Goal: Information Seeking & Learning: Learn about a topic

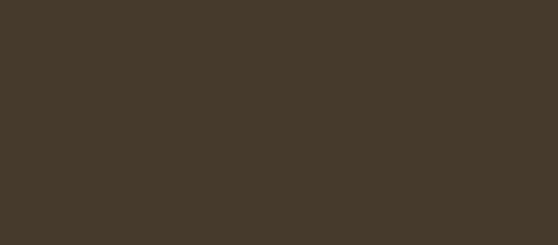
select select "es-419"
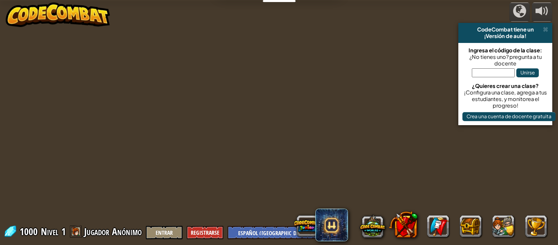
select select "es-419"
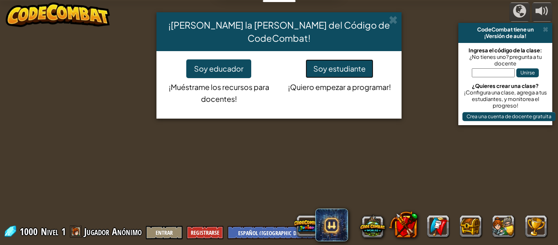
click at [349, 66] on button "Soy estudiante" at bounding box center [340, 68] width 68 height 19
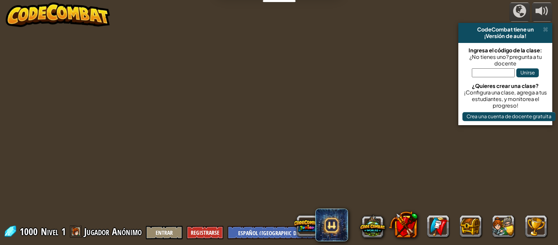
select select "es-419"
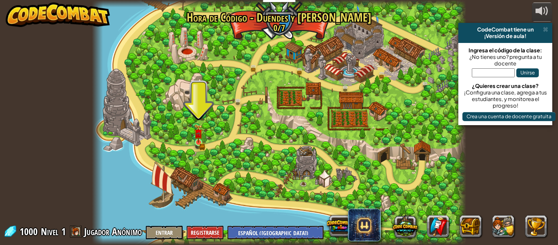
drag, startPoint x: 217, startPoint y: 151, endPoint x: 200, endPoint y: 139, distance: 20.0
click at [200, 139] on img at bounding box center [198, 133] width 9 height 19
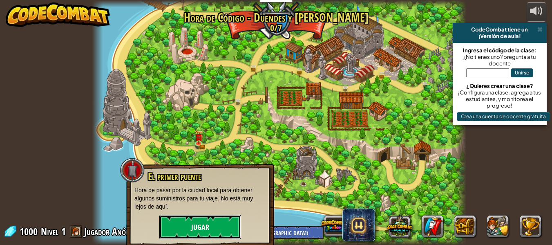
click at [235, 228] on button "Jugar" at bounding box center [200, 227] width 82 height 25
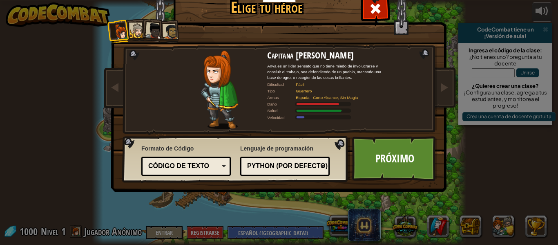
click at [271, 170] on div "Python (por Defecto)" at bounding box center [282, 165] width 71 height 9
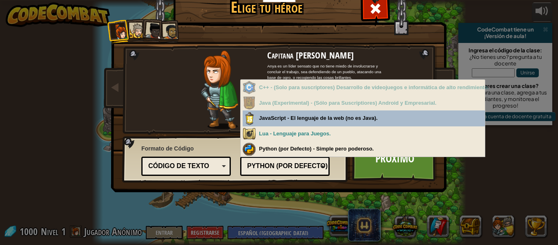
click at [271, 170] on div "Python (por Defecto)" at bounding box center [282, 165] width 71 height 9
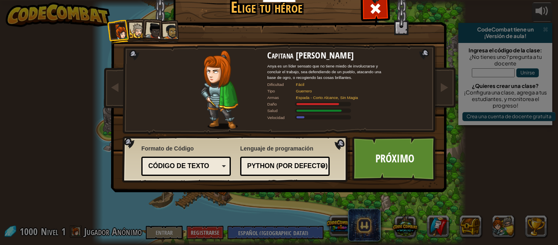
click at [179, 163] on div "Código de texto" at bounding box center [183, 165] width 71 height 9
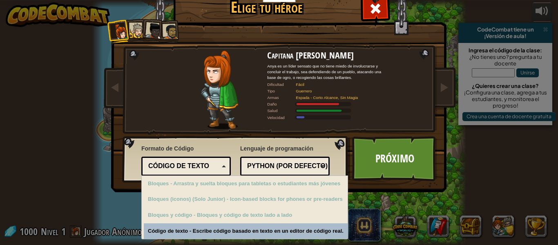
click at [179, 163] on div "Código de texto" at bounding box center [183, 165] width 71 height 9
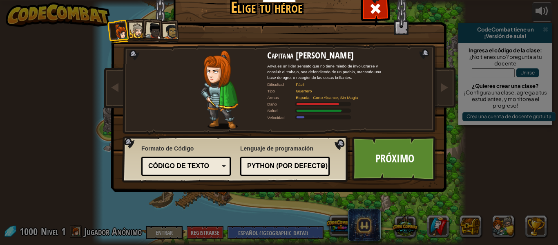
click at [151, 31] on div at bounding box center [154, 31] width 16 height 16
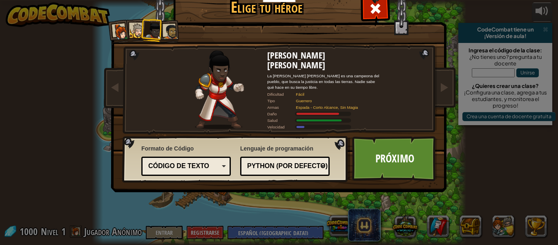
click at [163, 31] on div at bounding box center [170, 31] width 15 height 15
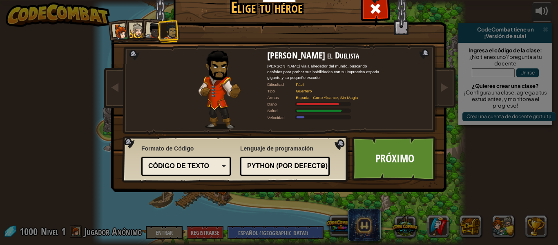
click at [134, 23] on div at bounding box center [137, 30] width 15 height 15
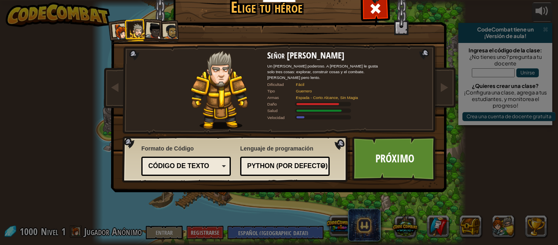
click at [113, 39] on div at bounding box center [121, 32] width 16 height 16
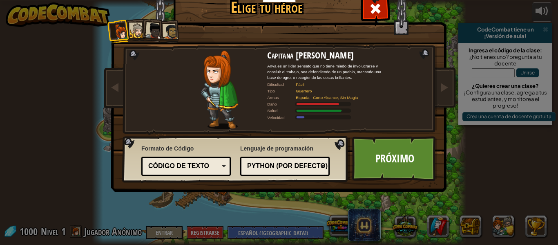
click at [127, 28] on li at bounding box center [119, 31] width 24 height 24
click at [130, 28] on div at bounding box center [137, 30] width 15 height 15
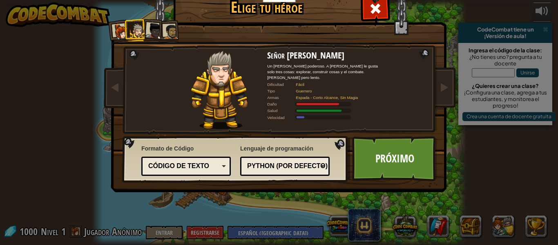
click at [125, 32] on li at bounding box center [136, 30] width 22 height 22
click at [118, 31] on div at bounding box center [121, 32] width 16 height 16
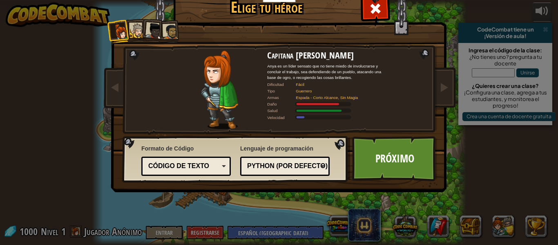
click at [136, 31] on div at bounding box center [137, 30] width 15 height 15
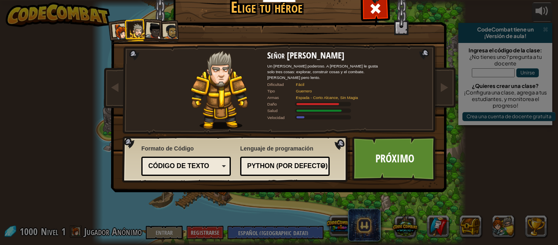
click at [150, 29] on div at bounding box center [154, 31] width 16 height 16
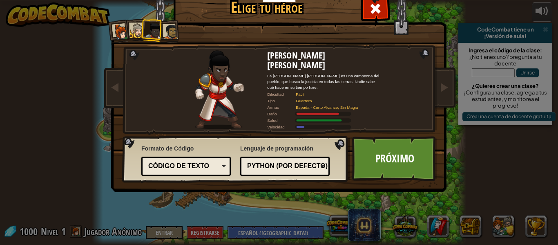
click at [166, 29] on div at bounding box center [170, 31] width 15 height 15
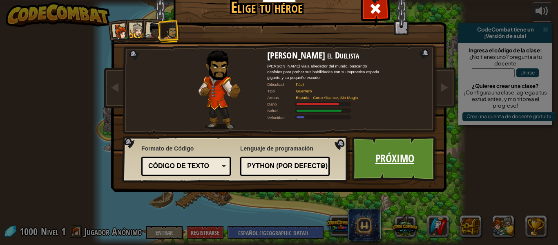
click at [399, 164] on link "Próximo" at bounding box center [394, 158] width 85 height 45
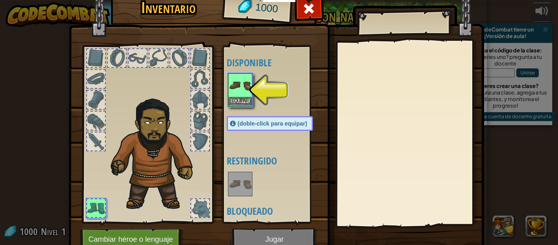
click at [239, 87] on img at bounding box center [240, 85] width 23 height 23
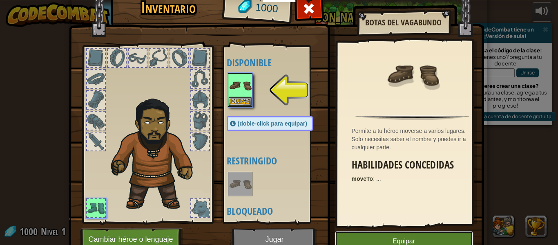
click at [404, 238] on button "Equipar" at bounding box center [404, 241] width 138 height 20
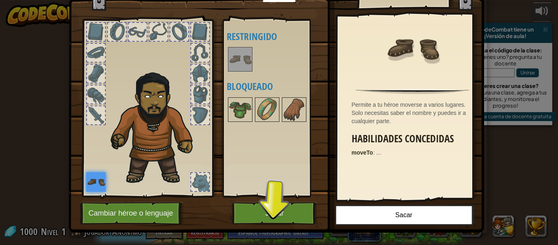
scroll to position [37, 0]
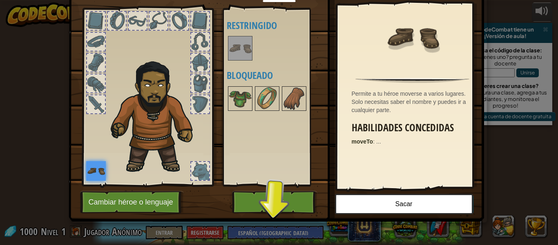
click at [260, 230] on div "Inventario 1000 Disponible Equipar (doble-click para equipar) Restringido Bloqu…" at bounding box center [280, 110] width 416 height 270
drag, startPoint x: 260, startPoint y: 230, endPoint x: 264, endPoint y: 238, distance: 9.7
click at [260, 230] on div "Inventario 1000 Disponible Equipar (doble-click para equipar) Restringido Bloqu…" at bounding box center [280, 110] width 416 height 270
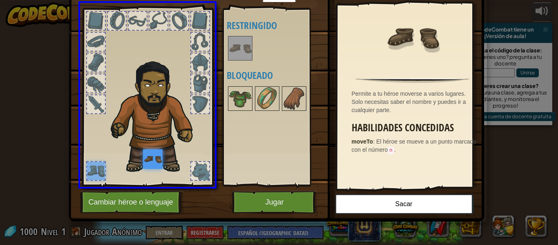
drag, startPoint x: 96, startPoint y: 169, endPoint x: 155, endPoint y: 164, distance: 58.3
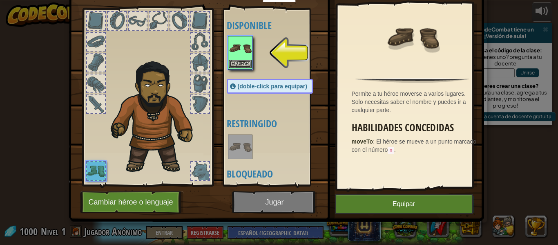
click at [242, 69] on div "Equipar" at bounding box center [240, 53] width 25 height 34
click at [243, 61] on button "Equipar" at bounding box center [240, 64] width 23 height 9
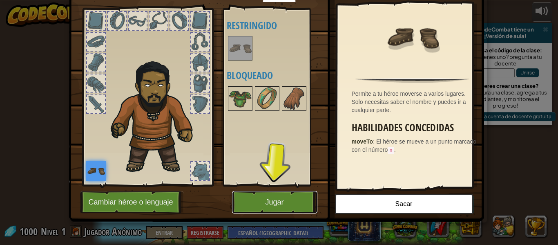
click at [272, 193] on button "Jugar" at bounding box center [274, 202] width 85 height 22
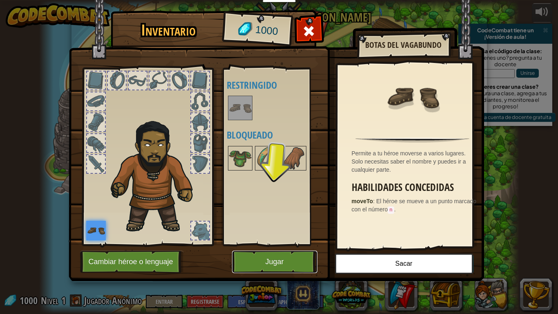
scroll to position [0, 0]
click at [279, 244] on button "Jugar" at bounding box center [274, 262] width 85 height 22
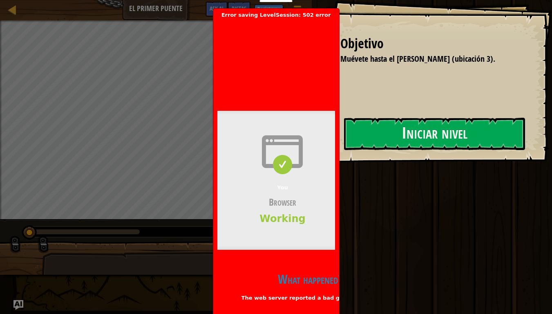
click at [380, 192] on div "Ejecutar Enviar Listo" at bounding box center [430, 155] width 243 height 310
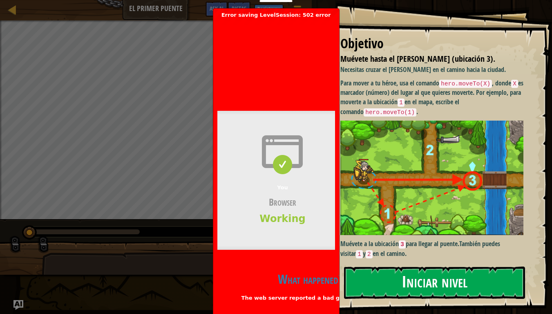
click at [416, 244] on button "Iniciar nivel" at bounding box center [434, 283] width 181 height 32
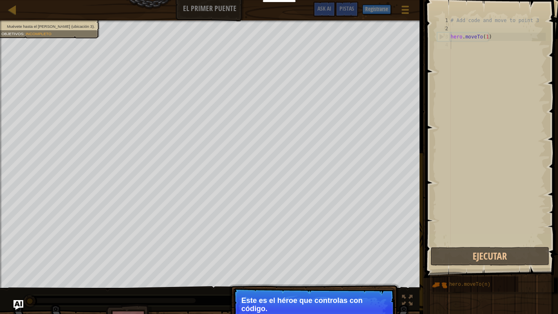
click at [350, 244] on p "Este es el héroe que controlas con código." at bounding box center [314, 304] width 145 height 16
type textarea "hero.moveTo(1)"
click at [496, 40] on div "# Add code and move to point 3 hero . moveTo ( 1 )" at bounding box center [497, 138] width 97 height 245
click at [487, 58] on div "# Add code and move to point 3 hero . moveTo ( 1 )" at bounding box center [497, 138] width 97 height 245
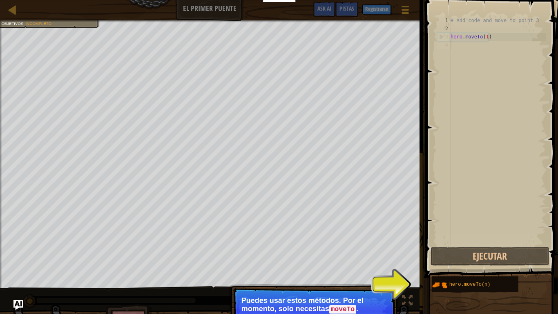
click at [353, 244] on code "moveTo" at bounding box center [343, 309] width 27 height 9
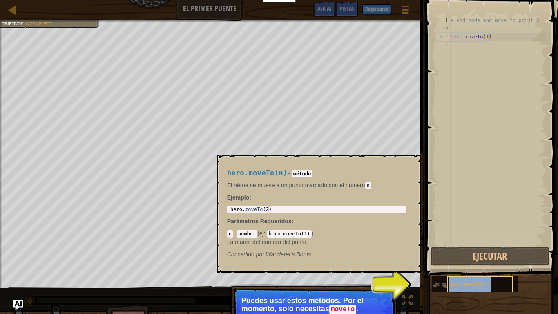
click at [467, 244] on div "hero.moveTo(n)" at bounding box center [480, 284] width 65 height 16
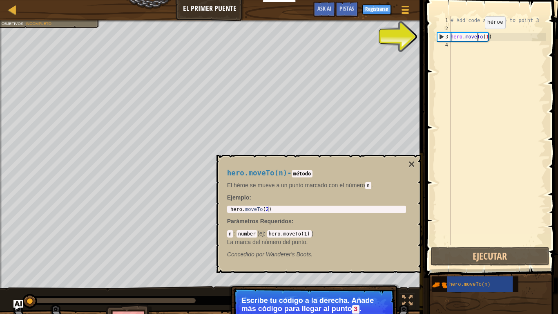
click at [478, 37] on div "# Add code and move to point 3 hero . moveTo ( 1 )" at bounding box center [497, 138] width 97 height 245
type textarea "hero.moveTo(1)"
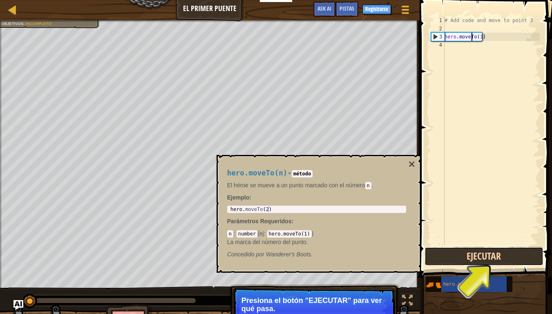
click at [491, 244] on button "Ejecutar" at bounding box center [484, 256] width 119 height 19
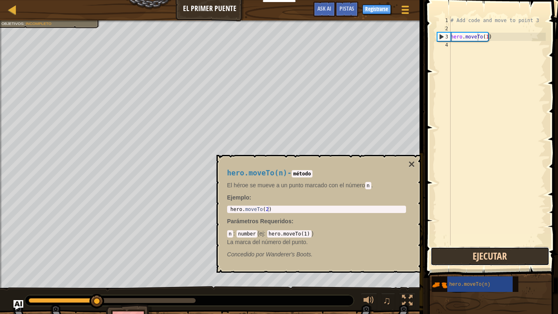
click at [491, 244] on button "Ejecutar" at bounding box center [490, 256] width 119 height 19
click at [491, 244] on button "Ejecutando" at bounding box center [490, 256] width 119 height 19
click at [491, 244] on button "Ejecutar" at bounding box center [490, 256] width 119 height 19
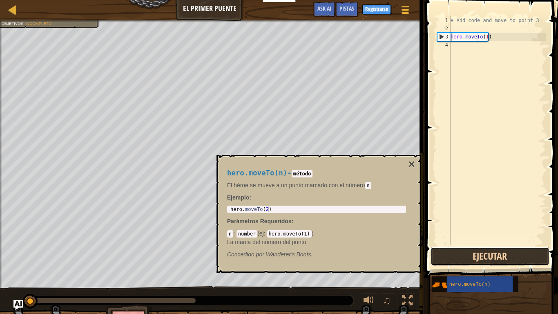
click at [491, 244] on button "Ejecutar" at bounding box center [490, 256] width 119 height 19
click at [491, 244] on button "Ejecutando" at bounding box center [490, 256] width 119 height 19
click at [491, 244] on button "Ejecutar" at bounding box center [490, 256] width 119 height 19
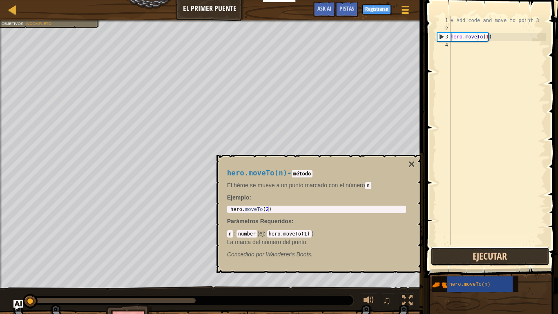
click at [491, 244] on button "Ejecutar" at bounding box center [490, 256] width 119 height 19
click at [491, 244] on button "Ejecutando" at bounding box center [490, 256] width 119 height 19
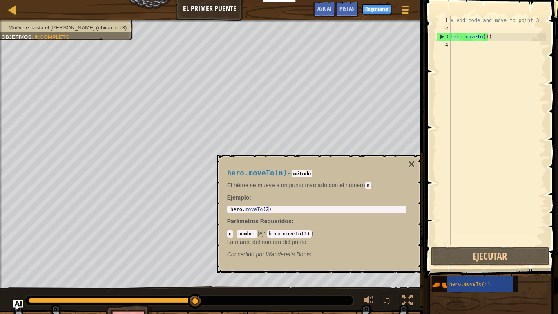
drag, startPoint x: 58, startPoint y: 299, endPoint x: 280, endPoint y: 306, distance: 221.7
click at [280, 244] on div at bounding box center [190, 300] width 330 height 11
click at [490, 38] on div "# Add code and move to point 3 hero . moveTo ( 1 )" at bounding box center [497, 138] width 97 height 245
drag, startPoint x: 490, startPoint y: 38, endPoint x: 451, endPoint y: 39, distance: 38.8
click at [451, 39] on div "# Add code and move to point 3 hero . moveTo ( 1 )" at bounding box center [497, 138] width 97 height 245
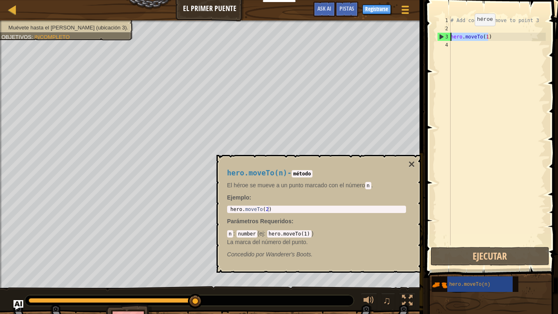
click at [468, 34] on div "# Add code and move to point 3 hero . moveTo ( 1 )" at bounding box center [497, 130] width 97 height 229
click at [465, 49] on div "# Add code and move to point 3 hero . moveTo ( 1 )" at bounding box center [497, 138] width 97 height 245
paste textarea "hero.moveTo(1)"
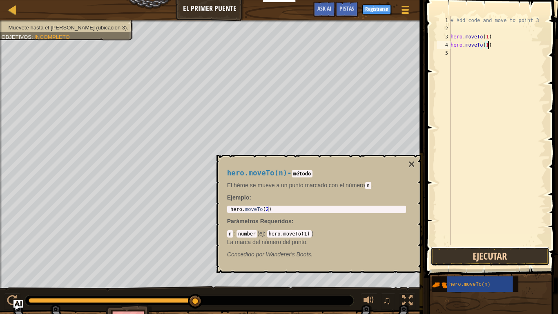
click at [495, 244] on button "Ejecutar" at bounding box center [490, 256] width 119 height 19
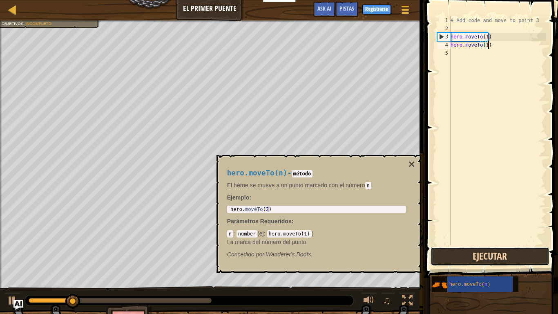
click at [499, 244] on button "Ejecutar" at bounding box center [490, 256] width 119 height 19
click at [499, 244] on button "Ejecutando" at bounding box center [490, 256] width 119 height 19
click at [499, 244] on button "Ejecutar" at bounding box center [490, 256] width 119 height 19
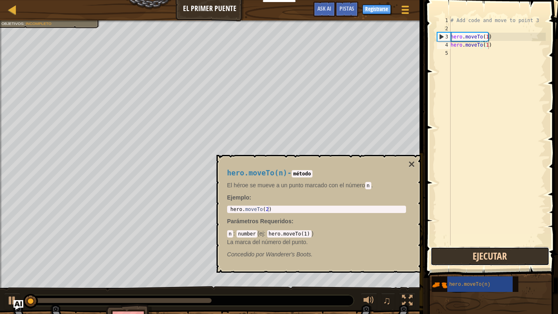
click at [499, 244] on button "Ejecutar" at bounding box center [490, 256] width 119 height 19
click at [499, 244] on button "Ejecutando" at bounding box center [490, 256] width 119 height 19
click at [499, 244] on button "Ejecutar" at bounding box center [490, 256] width 119 height 19
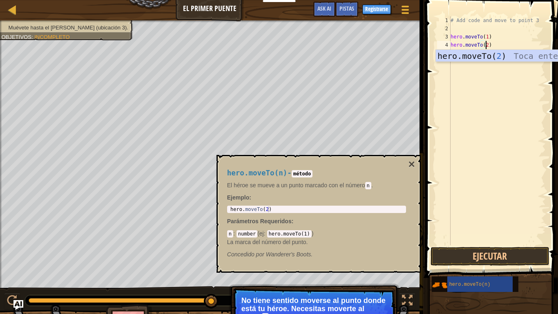
scroll to position [4, 2]
type textarea "hero.moveTo(2)"
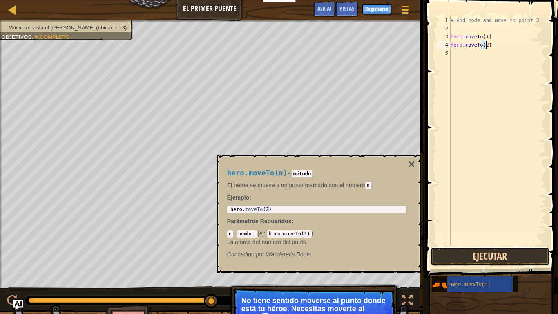
click at [520, 244] on button "Ejecutar" at bounding box center [490, 256] width 119 height 19
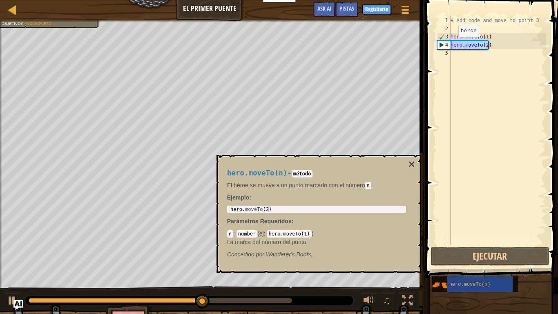
drag, startPoint x: 493, startPoint y: 43, endPoint x: 449, endPoint y: 47, distance: 43.9
click at [449, 47] on div "hero.moveTo(2) 1 2 3 4 5 # Add code and move to point 3 hero . moveTo ( 1 ) her…" at bounding box center [491, 130] width 110 height 229
click at [487, 59] on div "# Add code and move to point 3 hero . moveTo ( 1 ) hero . moveTo ( 2 )" at bounding box center [497, 138] width 97 height 245
paste textarea "hero.moveTo(2)"
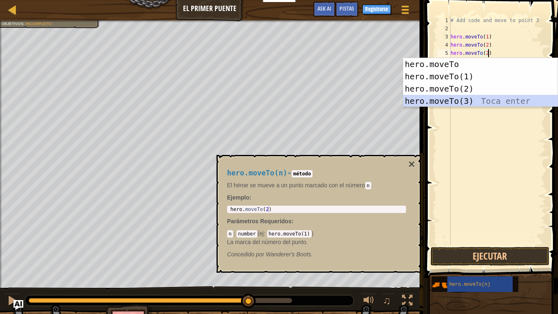
click at [467, 98] on div "hero.moveTo Toca enter hero.moveTo(1) Toca enter hero.moveTo(2) Toca enter hero…" at bounding box center [481, 95] width 155 height 74
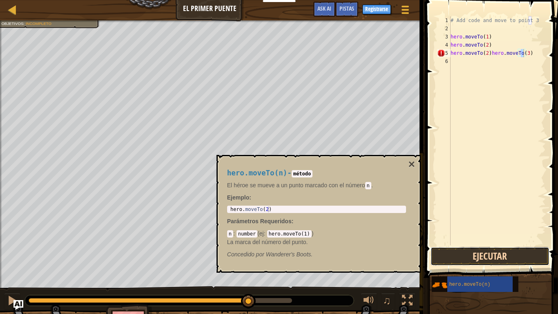
click at [507, 244] on button "Ejecutar" at bounding box center [490, 256] width 119 height 19
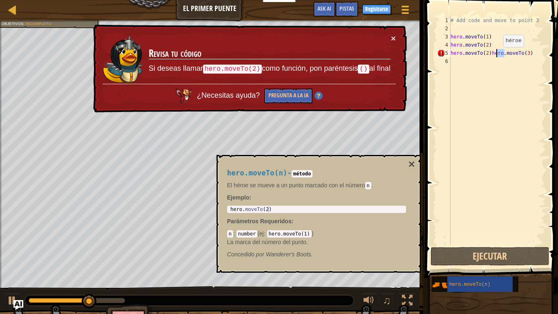
drag, startPoint x: 504, startPoint y: 55, endPoint x: 497, endPoint y: 55, distance: 7.0
click at [497, 55] on div "# Add code and move to point 3 hero . moveTo ( 1 ) hero . moveTo ( 2 ) hero . m…" at bounding box center [497, 138] width 97 height 245
click at [489, 55] on div "# Add code and move to point 3 hero . moveTo ( 1 ) hero . moveTo ( 2 ) hero . m…" at bounding box center [497, 138] width 97 height 245
drag, startPoint x: 489, startPoint y: 55, endPoint x: 448, endPoint y: 54, distance: 41.3
click at [448, 54] on div "hero.moveTo(2)hero.moveTo(3) 1 2 3 4 5 6 # Add code and move to point 3 hero . …" at bounding box center [491, 130] width 110 height 229
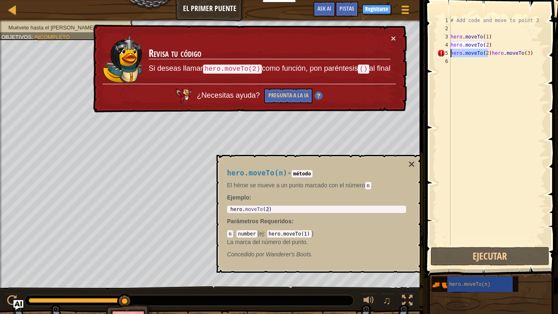
type textarea "hero.moveTo(3)"
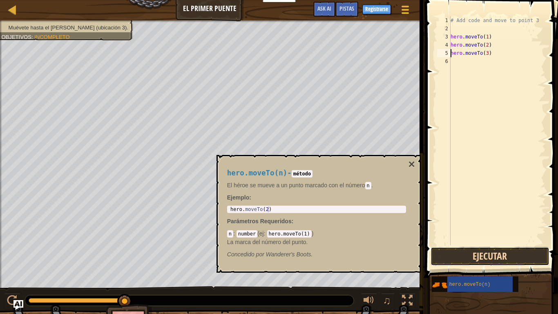
click at [515, 244] on button "Ejecutar" at bounding box center [490, 256] width 119 height 19
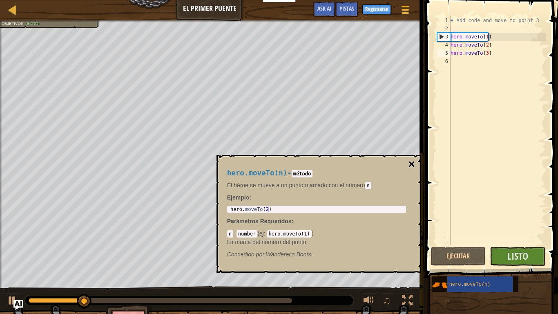
click at [413, 161] on button "×" at bounding box center [411, 164] width 7 height 11
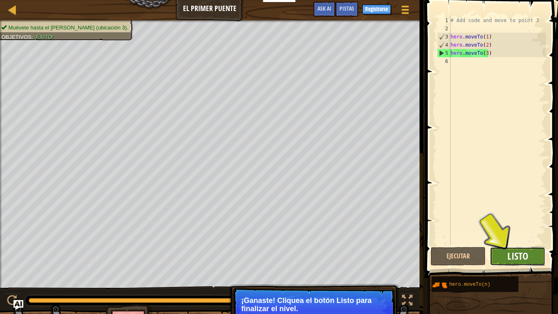
click at [513, 244] on span "Listo" at bounding box center [518, 255] width 21 height 13
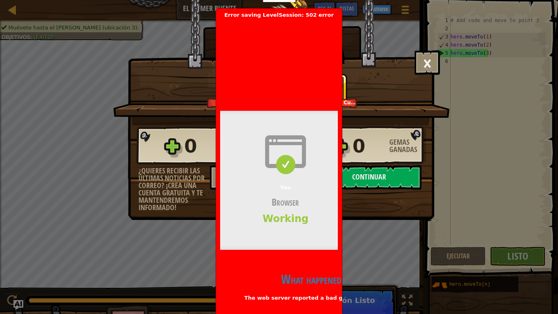
click at [290, 236] on div "You Browser Working" at bounding box center [285, 180] width 131 height 139
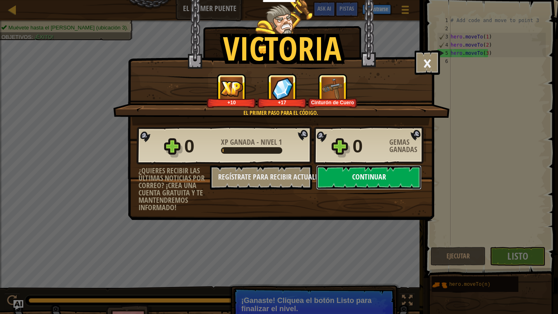
click at [379, 182] on button "Continuar" at bounding box center [368, 177] width 105 height 25
select select "es-419"
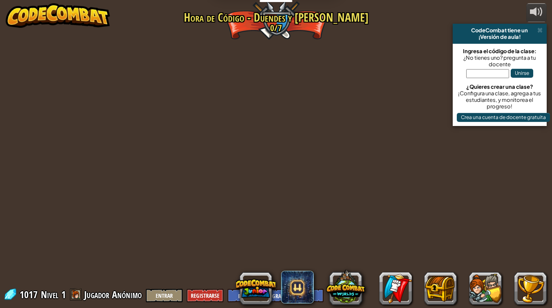
select select "es-419"
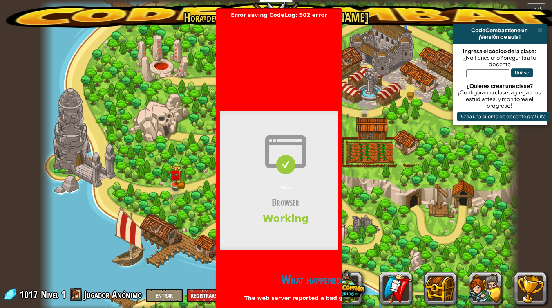
click at [315, 228] on div "You Browser Working" at bounding box center [285, 180] width 131 height 139
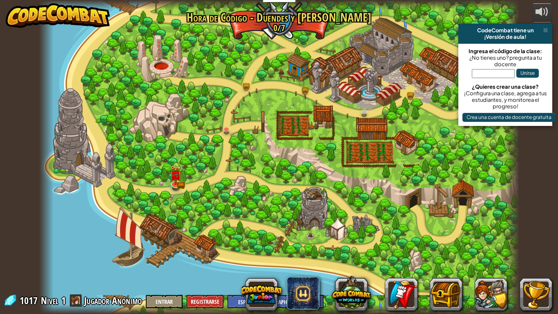
click at [330, 229] on div at bounding box center [279, 157] width 480 height 314
click at [173, 182] on img at bounding box center [176, 170] width 12 height 27
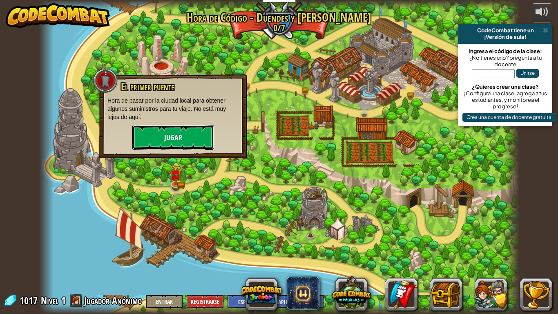
click at [184, 130] on button "Jugar" at bounding box center [173, 137] width 82 height 25
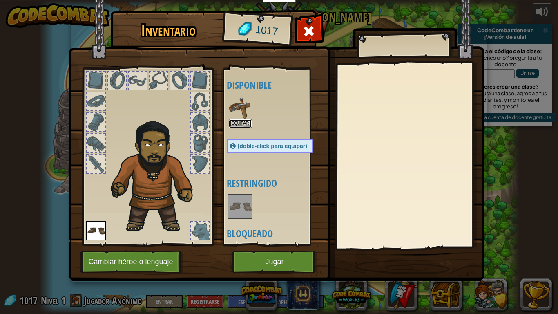
click at [247, 123] on button "Equipar" at bounding box center [240, 123] width 23 height 9
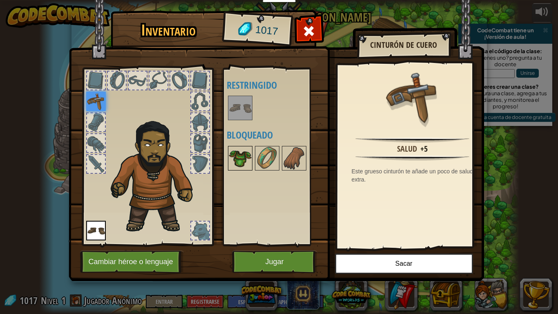
click at [231, 158] on img at bounding box center [240, 158] width 23 height 23
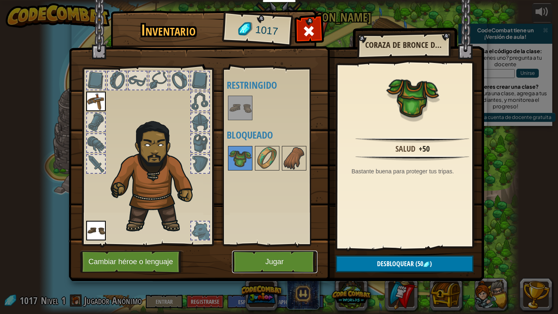
click at [292, 244] on button "Jugar" at bounding box center [274, 262] width 85 height 22
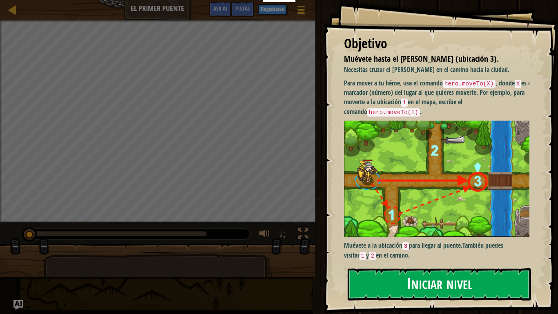
click at [447, 244] on button "Iniciar nivel" at bounding box center [440, 284] width 184 height 32
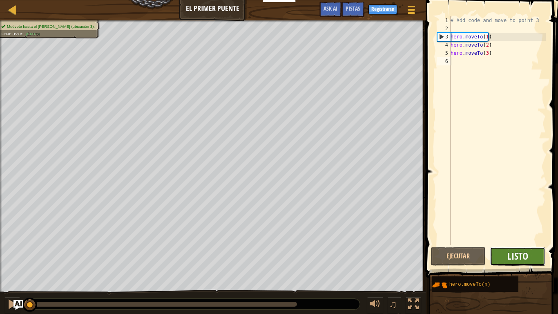
click at [510, 244] on span "Listo" at bounding box center [518, 255] width 21 height 13
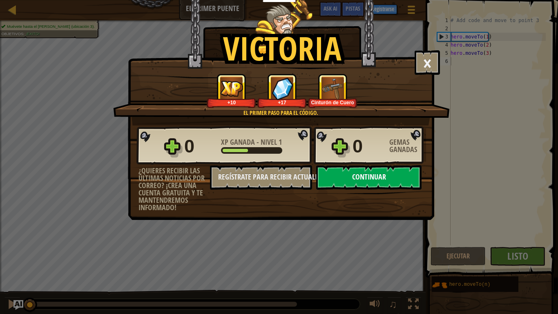
click at [393, 183] on button "Continuar" at bounding box center [368, 177] width 105 height 25
select select "es-419"
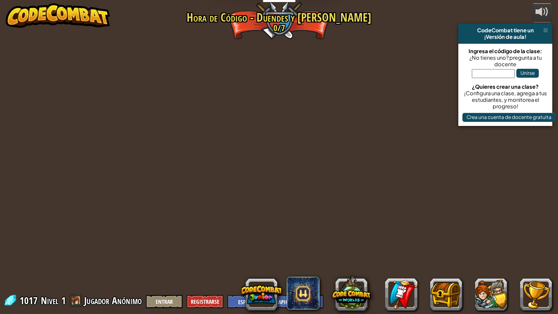
select select "es-419"
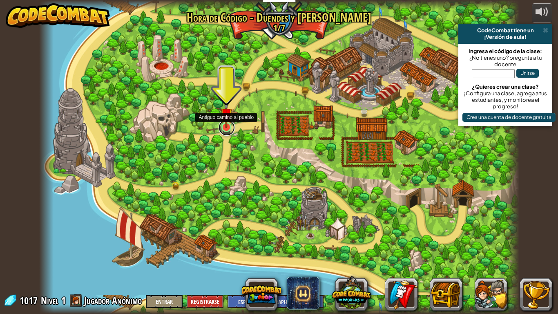
click at [226, 130] on link at bounding box center [227, 127] width 16 height 16
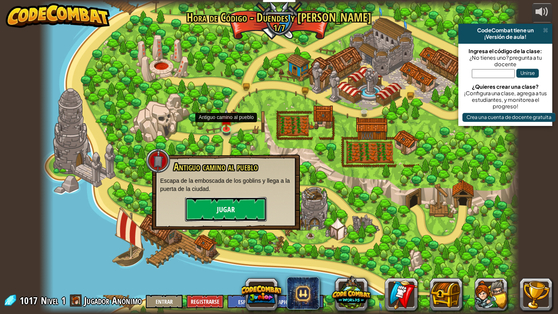
click at [235, 203] on button "Jugar" at bounding box center [226, 209] width 82 height 25
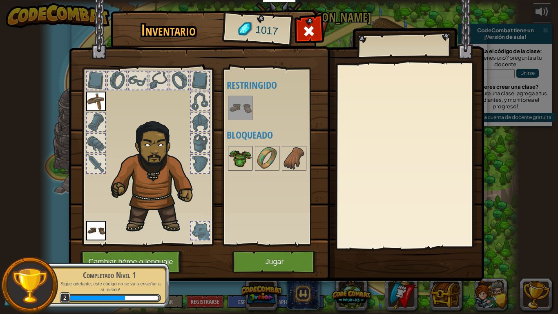
click at [243, 161] on img at bounding box center [240, 158] width 23 height 23
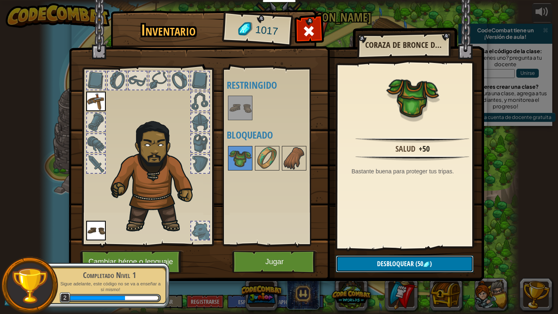
click at [390, 244] on span "Desbloquear" at bounding box center [395, 263] width 37 height 9
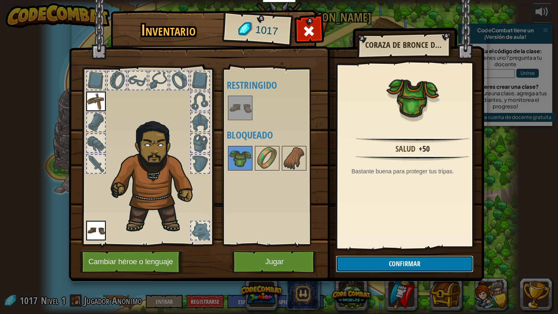
click at [389, 244] on button "Confirmar" at bounding box center [405, 264] width 138 height 17
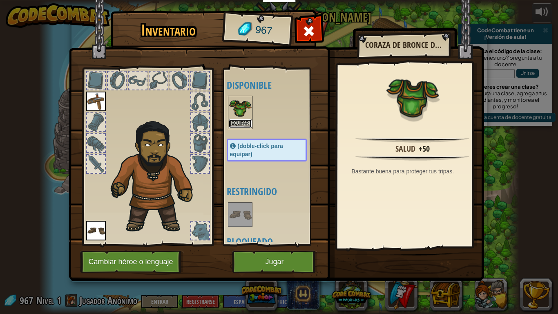
click at [245, 123] on button "Equipar" at bounding box center [240, 123] width 23 height 9
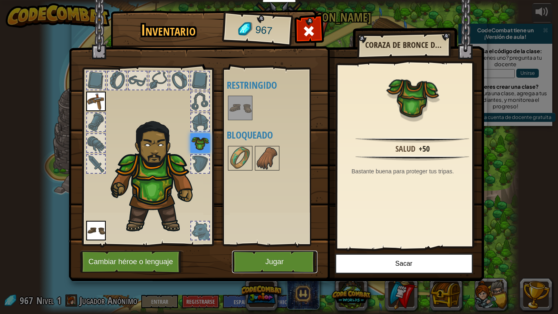
click at [282, 244] on button "Jugar" at bounding box center [274, 262] width 85 height 22
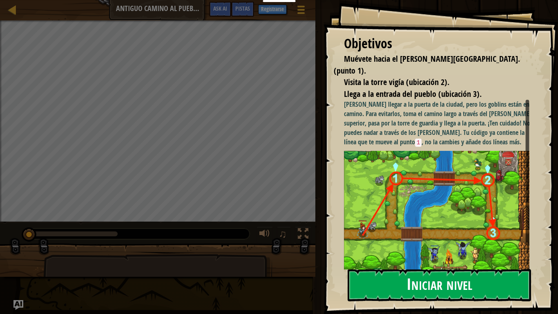
click at [431, 244] on button "Iniciar nivel" at bounding box center [440, 285] width 184 height 32
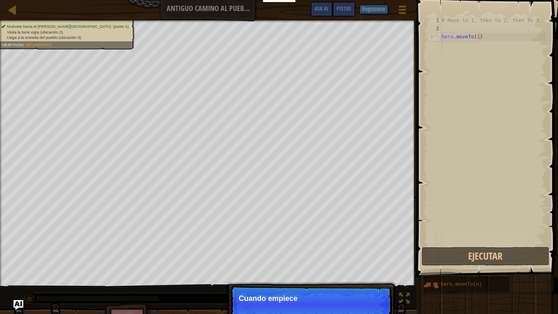
click at [483, 35] on div "# Move to 1, then to 2, then to 3 hero . moveTo ( 1 )" at bounding box center [493, 138] width 106 height 245
type textarea "hero.moveTo(1)"
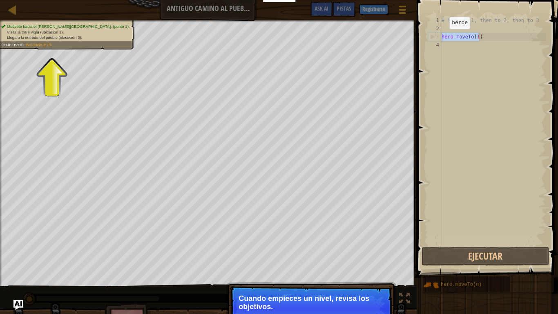
drag, startPoint x: 483, startPoint y: 35, endPoint x: 443, endPoint y: 37, distance: 40.5
click at [443, 37] on div "# Move to 1, then to 2, then to 3 hero . moveTo ( 1 )" at bounding box center [493, 138] width 106 height 245
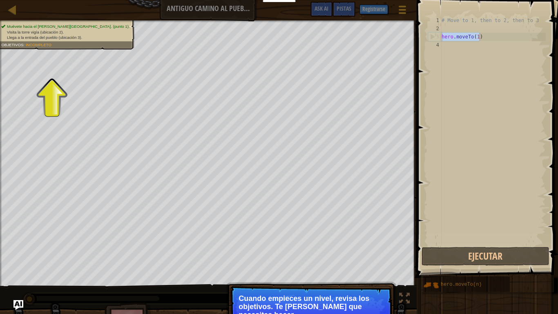
click at [452, 47] on div "# Move to 1, then to 2, then to 3 hero . moveTo ( 1 )" at bounding box center [493, 138] width 106 height 245
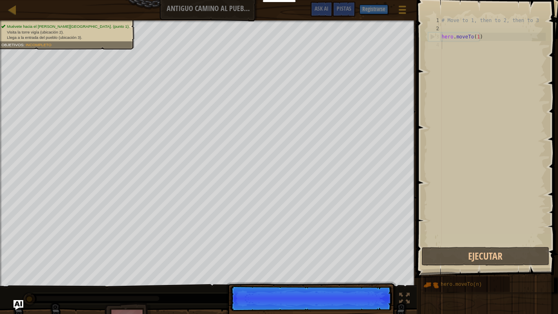
click at [33, 29] on span "Muévete hacia el [PERSON_NAME][GEOGRAPHIC_DATA]. (punto 1)." at bounding box center [68, 26] width 123 height 4
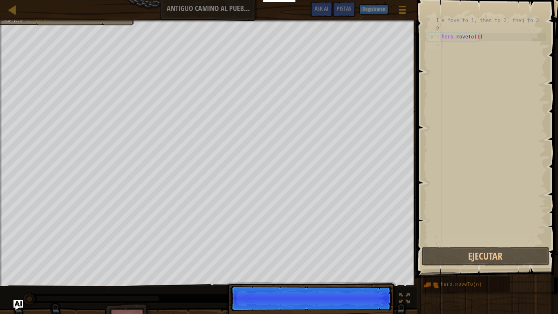
click at [297, 244] on p "Continuar" at bounding box center [311, 298] width 162 height 25
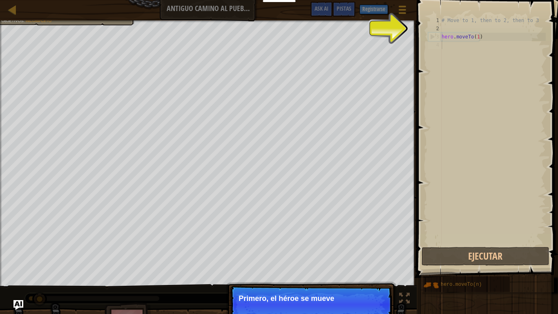
click at [321, 244] on p "Primero, el héroe se mueve" at bounding box center [311, 298] width 145 height 8
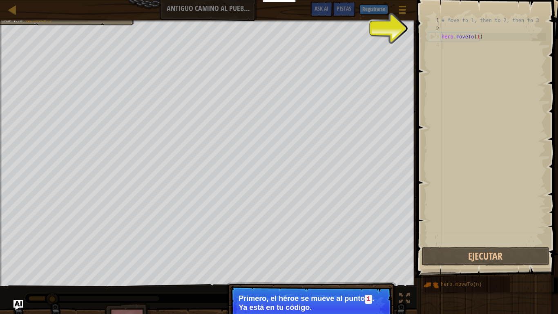
click at [357, 244] on p "Primero, el héroe se mueve al punto 1 . Ya está en tu código." at bounding box center [311, 302] width 145 height 17
type textarea "hero.moveTo(1)"
drag, startPoint x: 488, startPoint y: 38, endPoint x: 441, endPoint y: 38, distance: 47.0
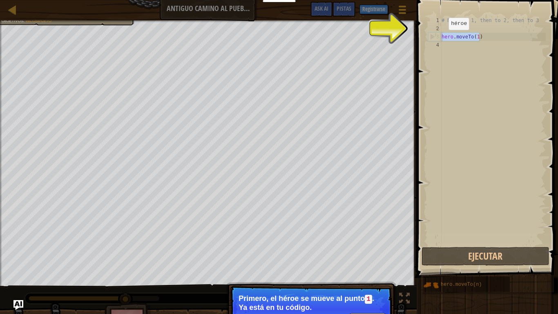
click at [441, 38] on div "hero.moveTo(1) 1 2 3 4 # Move to 1, then to 2, then to 3 hero . moveTo ( 1 ) הה…" at bounding box center [486, 130] width 119 height 229
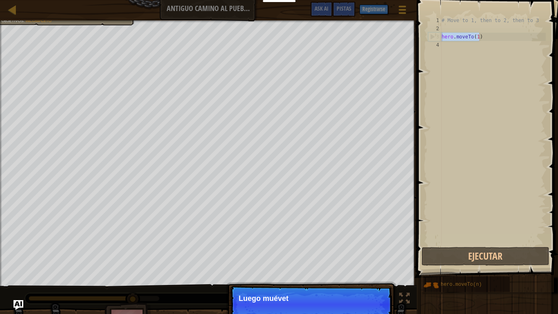
click at [457, 49] on div "# Move to 1, then to 2, then to 3 hero . moveTo ( 1 )" at bounding box center [493, 138] width 106 height 245
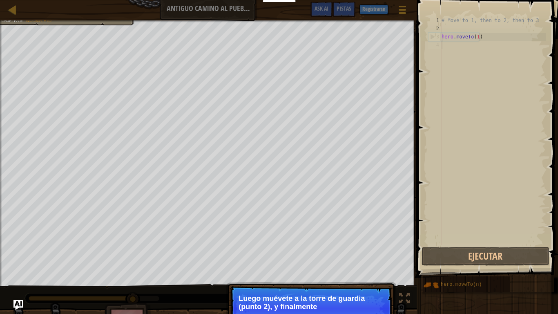
click at [457, 44] on div "# Move to 1, then to 2, then to 3 hero . moveTo ( 1 )" at bounding box center [493, 138] width 106 height 245
click at [321, 244] on p "Luego muévete a la torre de guardia (punto 2), y finalmente a la puerta (punto …" at bounding box center [311, 306] width 145 height 25
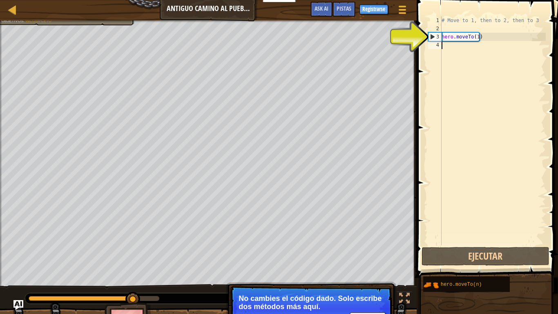
click at [466, 48] on div "# Move to 1, then to 2, then to 3 hero . moveTo ( 1 )" at bounding box center [493, 138] width 106 height 245
paste textarea "hero.moveTo(1)"
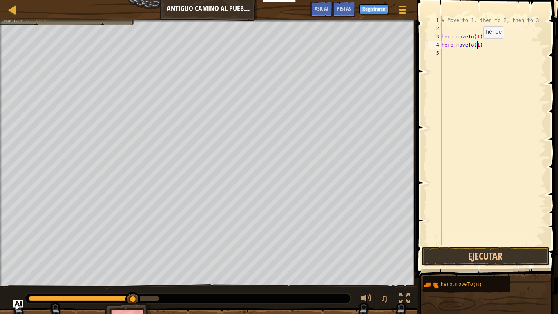
click at [477, 47] on div "# Move to 1, then to 2, then to 3 hero . moveTo ( 1 ) hero . moveTo ( 1 )" at bounding box center [493, 138] width 106 height 245
type textarea "hero.moveTo(2)"
click at [529, 54] on div "hero.moveTo( 2 ) Toca enter" at bounding box center [513, 68] width 155 height 37
click at [508, 48] on div "# Move to 1, then to 2, then to 3 hero . moveTo ( 1 ) hero . moveTo ( 2 )" at bounding box center [493, 138] width 106 height 245
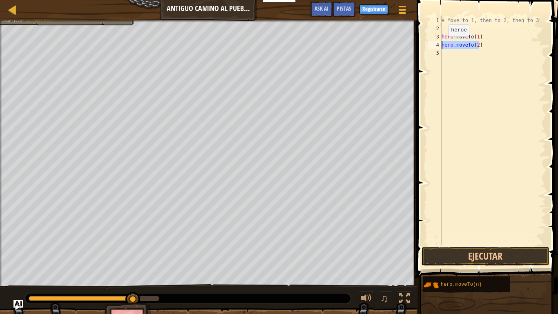
drag, startPoint x: 499, startPoint y: 46, endPoint x: 440, endPoint y: 45, distance: 59.3
click at [440, 45] on div "hero.moveTo(2) 1 2 3 4 5 # Move to 1, then to 2, then to 3 hero . moveTo ( 1 ) …" at bounding box center [486, 130] width 119 height 229
click at [456, 58] on div "# Move to 1, then to 2, then to 3 hero . moveTo ( 1 ) hero . moveTo ( 2 )" at bounding box center [493, 138] width 106 height 245
paste textarea "hero.moveTo(2)"
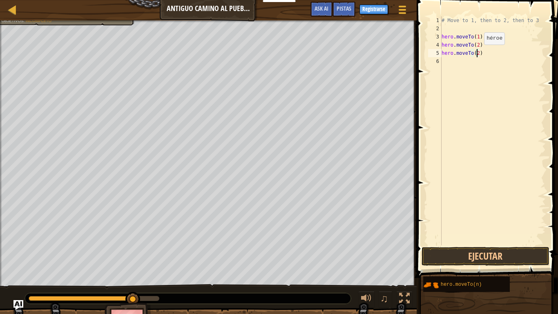
click at [478, 53] on div "# Move to 1, then to 2, then to 3 hero . moveTo ( 1 ) hero . moveTo ( 2 ) hero …" at bounding box center [493, 138] width 106 height 245
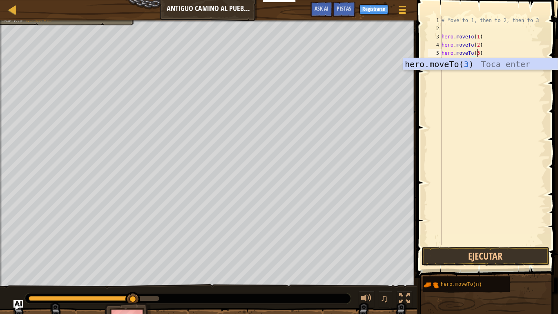
scroll to position [4, 3]
type textarea "hero.moveTo(3)"
click at [514, 244] on button "Ejecutar" at bounding box center [486, 256] width 128 height 19
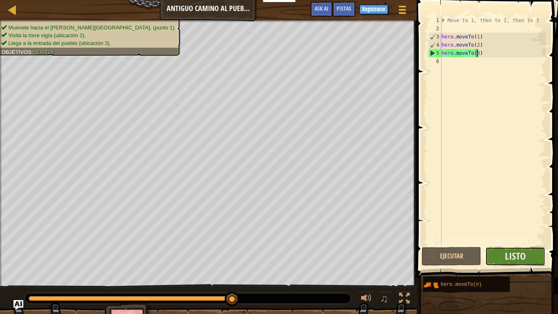
click at [535, 244] on button "Listo" at bounding box center [516, 256] width 60 height 19
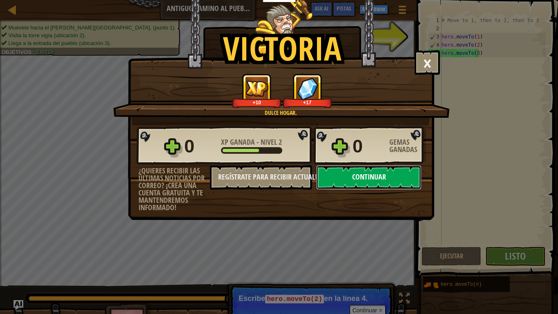
click at [415, 188] on button "Continuar" at bounding box center [368, 177] width 105 height 25
select select "es-419"
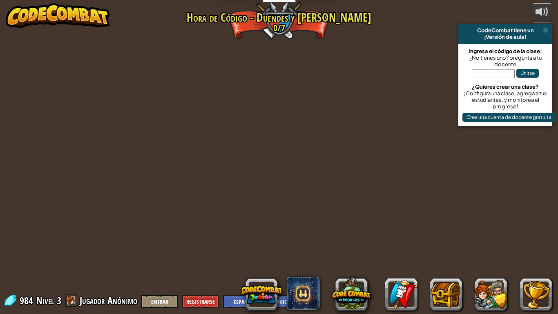
select select "es-419"
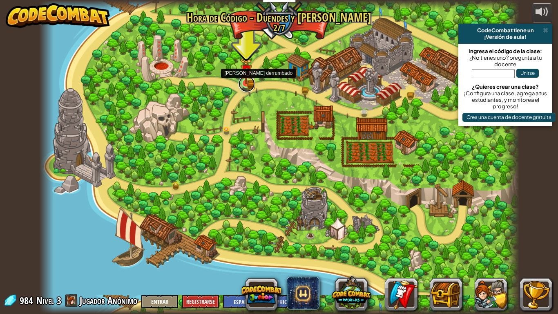
click at [242, 88] on link at bounding box center [247, 84] width 16 height 16
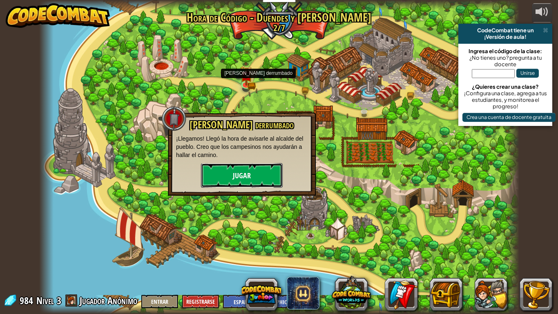
click at [263, 172] on button "Jugar" at bounding box center [242, 175] width 82 height 25
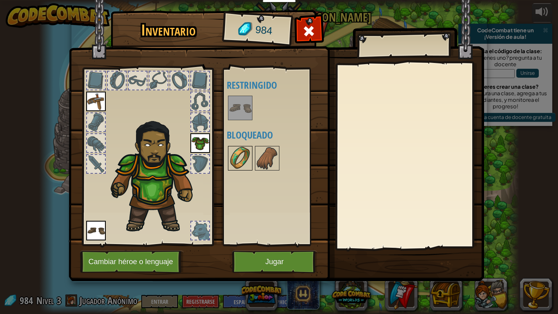
click at [231, 153] on img at bounding box center [240, 158] width 23 height 23
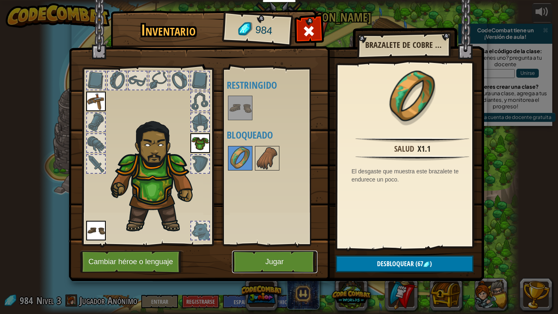
click at [283, 244] on button "Jugar" at bounding box center [274, 262] width 85 height 22
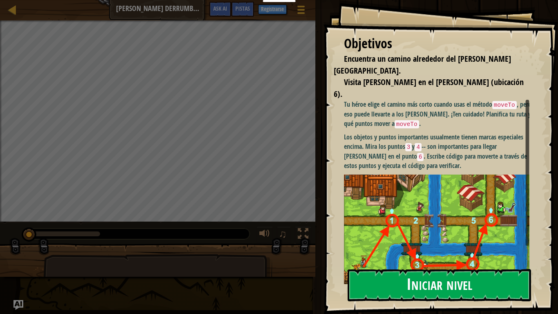
click at [423, 244] on button "Iniciar nivel" at bounding box center [440, 285] width 184 height 32
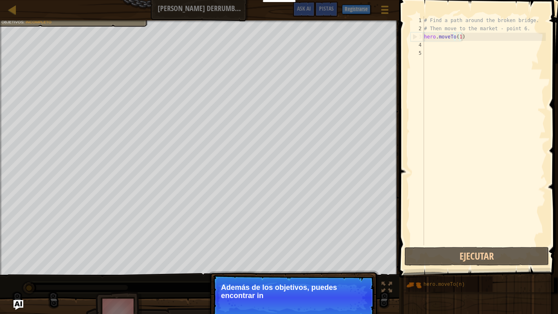
click at [462, 34] on div "# Find a path around the broken bridge. # Then move to the market - point 6. he…" at bounding box center [484, 138] width 123 height 245
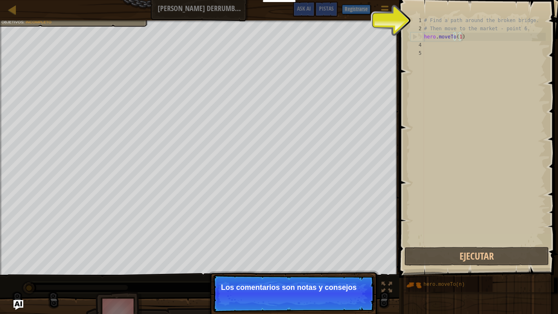
click at [477, 37] on div "# Find a path around the broken bridge. # Then move to the market - point 6. he…" at bounding box center [484, 138] width 123 height 245
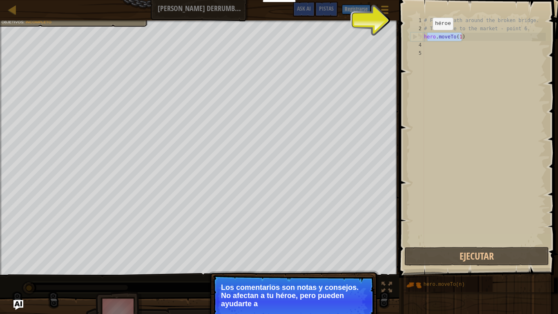
drag, startPoint x: 478, startPoint y: 36, endPoint x: 426, endPoint y: 38, distance: 51.5
click at [426, 38] on div "# Find a path around the broken bridge. # Then move to the market - point 6. he…" at bounding box center [484, 138] width 123 height 245
click at [426, 38] on div "# Find a path around the broken bridge. # Then move to the market - point 6. he…" at bounding box center [484, 130] width 123 height 229
click at [424, 34] on div "3" at bounding box center [417, 37] width 13 height 8
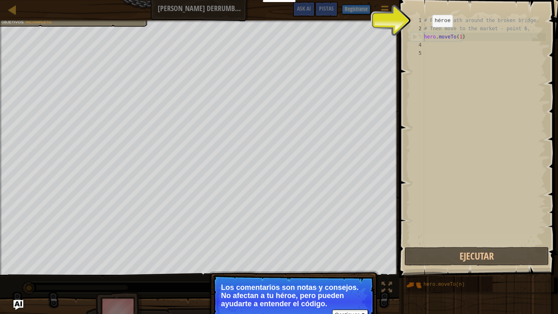
click at [426, 35] on div "# Find a path around the broken bridge. # Then move to the market - point 6. he…" at bounding box center [484, 138] width 123 height 245
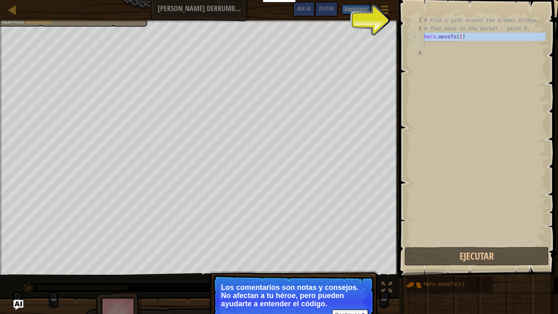
drag, startPoint x: 426, startPoint y: 35, endPoint x: 474, endPoint y: 45, distance: 49.6
click at [474, 45] on div "# Find a path around the broken bridge. # Then move to the market - point 6. he…" at bounding box center [484, 138] width 123 height 245
type textarea "hero.moveTo(1)"
click at [470, 51] on div "# Find a path around the broken bridge. # Then move to the market - point 6. he…" at bounding box center [484, 138] width 123 height 245
click at [449, 43] on div "# Find a path around the broken bridge. # Then move to the market - point 6. he…" at bounding box center [484, 138] width 123 height 245
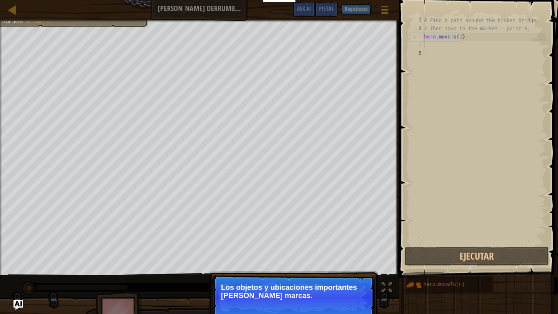
click at [327, 244] on p "Los objetos y ubicaciones importantes [PERSON_NAME] marcas." at bounding box center [293, 291] width 145 height 16
click at [321, 244] on p "Los objetos y ubicaciones importantes [PERSON_NAME] marcas." at bounding box center [293, 291] width 145 height 16
click at [350, 244] on button "Continuar" at bounding box center [350, 306] width 36 height 11
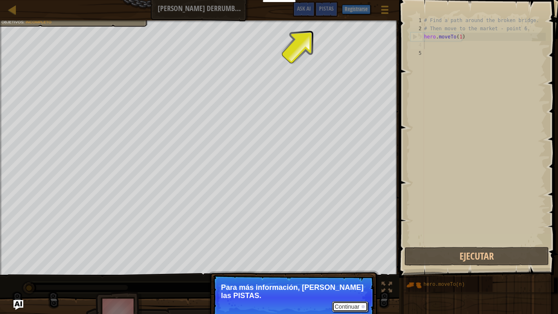
click at [355, 244] on button "Continuar" at bounding box center [350, 306] width 36 height 11
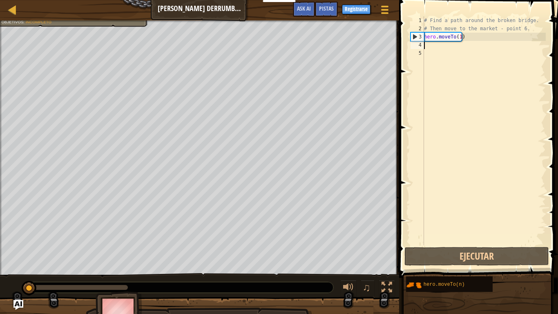
click at [432, 43] on div "# Find a path around the broken bridge. # Then move to the market - point 6. he…" at bounding box center [484, 138] width 123 height 245
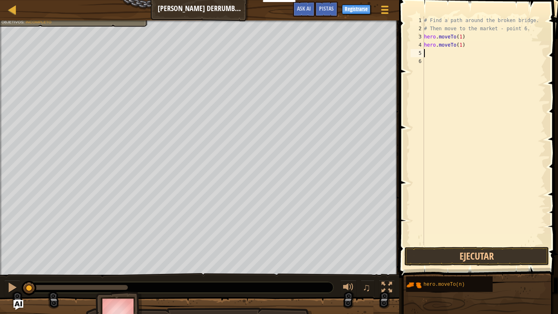
paste textarea "hero.moveTo(1)"
click at [459, 52] on div "# Find a path around the broken bridge. # Then move to the market - point 6. he…" at bounding box center [484, 138] width 123 height 245
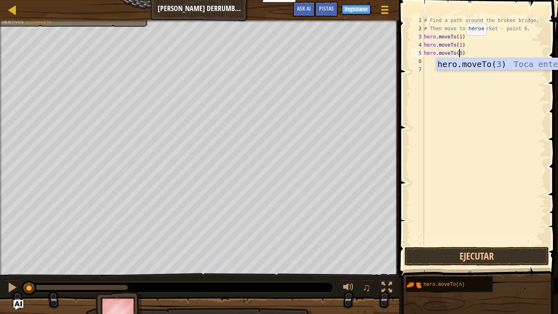
click at [460, 43] on div "# Find a path around the broken bridge. # Then move to the market - point 6. he…" at bounding box center [484, 138] width 123 height 245
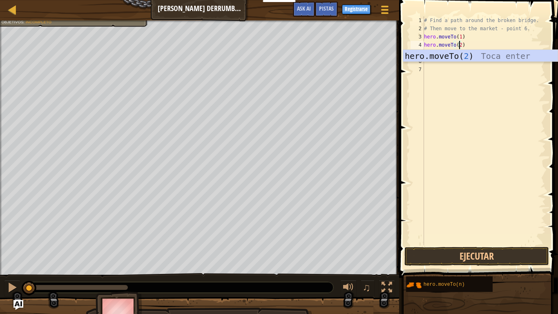
click at [499, 36] on div "# Find a path around the broken bridge. # Then move to the market - point 6. he…" at bounding box center [484, 138] width 123 height 245
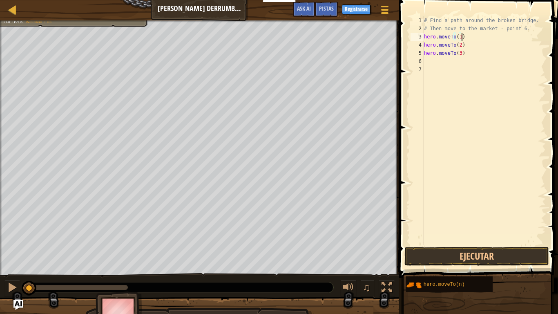
type textarea "hero.moveTo(1)"
click at [453, 70] on div "# Find a path around the broken bridge. # Then move to the market - point 6. he…" at bounding box center [484, 138] width 123 height 245
click at [452, 63] on div "# Find a path around the broken bridge. # Then move to the market - point 6. he…" at bounding box center [484, 138] width 123 height 245
click at [444, 71] on div "# Find a path around the broken bridge. # Then move to the market - point 6. he…" at bounding box center [484, 138] width 123 height 245
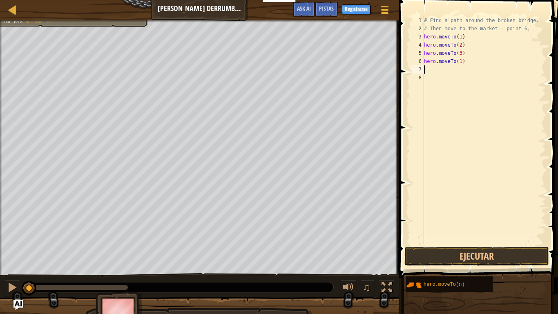
paste textarea "hero.moveTo(1)"
click at [455, 59] on div "# Find a path around the broken bridge. # Then move to the market - point 6. he…" at bounding box center [484, 138] width 123 height 245
type textarea "hero.moveTo(4)"
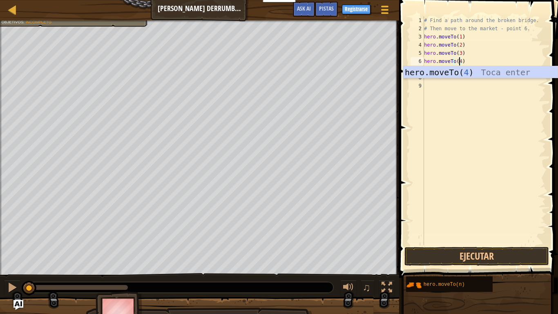
scroll to position [4, 2]
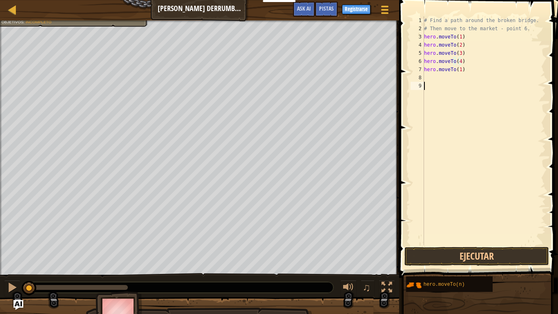
click at [470, 105] on div "# Find a path around the broken bridge. # Then move to the market - point 6. he…" at bounding box center [484, 138] width 123 height 245
click at [461, 71] on div "# Find a path around the broken bridge. # Then move to the market - point 6. he…" at bounding box center [484, 138] width 123 height 245
type textarea "hero.moveTo(5)"
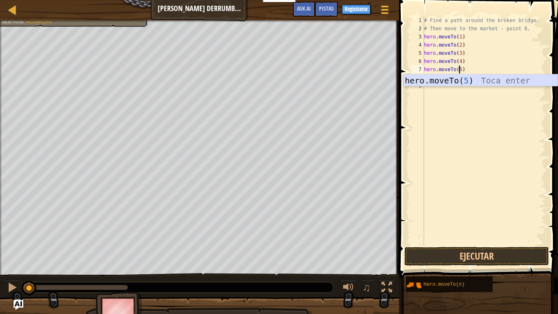
click at [440, 8] on body "Docentes Crear Cuenta Gratis Soluciones para Escuelas y [GEOGRAPHIC_DATA] previ…" at bounding box center [279, 4] width 558 height 8
click at [440, 89] on div "# Find a path around the broken bridge. # Then move to the market - point 6. he…" at bounding box center [484, 138] width 123 height 245
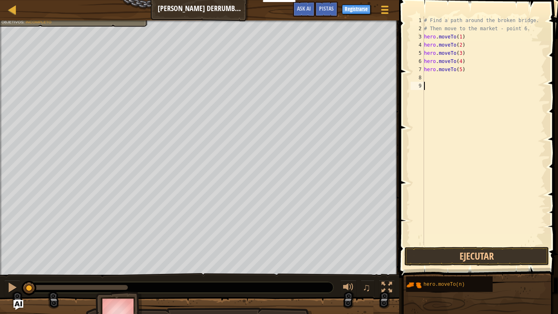
scroll to position [4, 0]
click at [438, 77] on div "# Find a path around the broken bridge. # Then move to the market - point 6. he…" at bounding box center [484, 138] width 123 height 245
paste textarea "hero.moveTo(1)"
click at [462, 76] on div "# Find a path around the broken bridge. # Then move to the market - point 6. he…" at bounding box center [485, 138] width 121 height 245
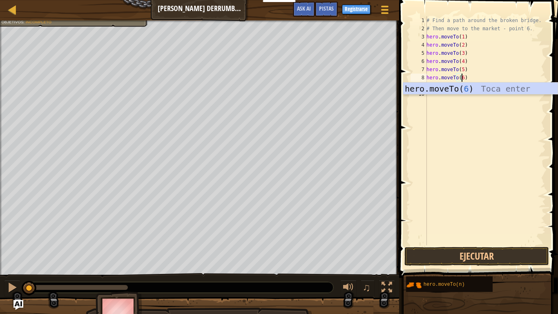
scroll to position [4, 2]
type textarea "hero.moveTo(6)"
click at [488, 244] on button "Ejecutar" at bounding box center [477, 256] width 145 height 19
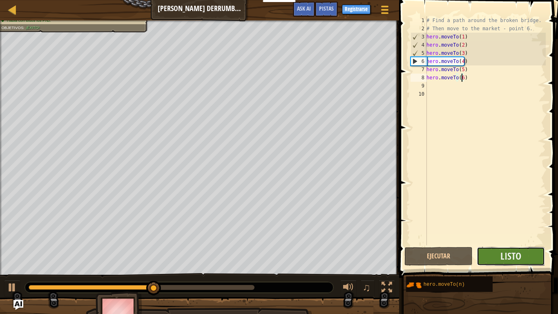
click at [541, 244] on button "Listo" at bounding box center [511, 256] width 68 height 19
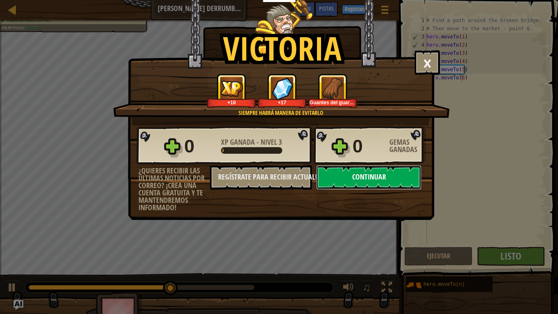
click at [396, 176] on button "Continuar" at bounding box center [368, 177] width 105 height 25
select select "es-419"
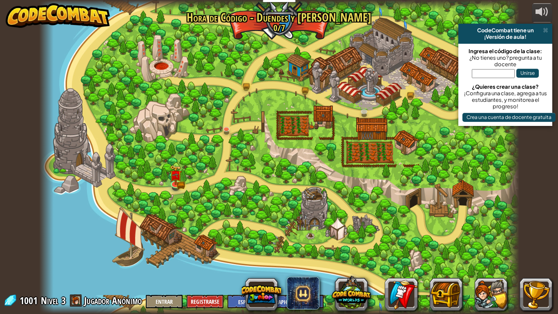
select select "es-419"
click at [302, 87] on img at bounding box center [305, 74] width 12 height 27
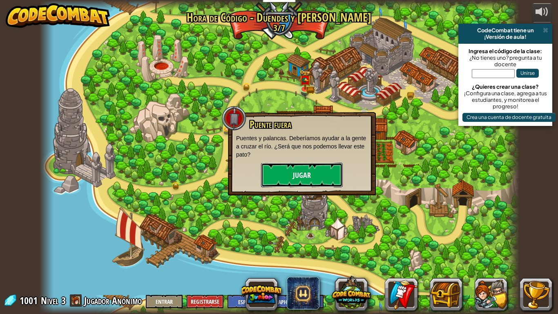
click at [307, 176] on button "Jugar" at bounding box center [302, 175] width 82 height 25
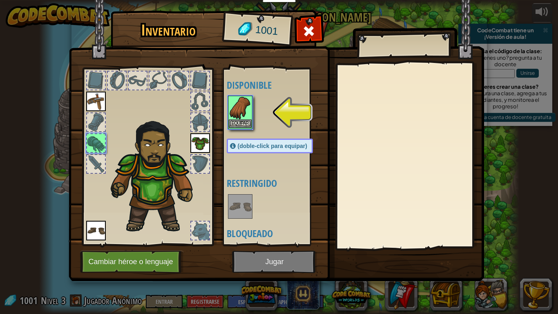
click at [246, 129] on div "Equipar" at bounding box center [240, 113] width 25 height 34
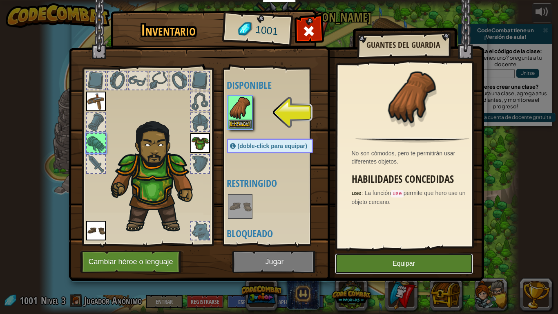
click at [408, 244] on button "Equipar" at bounding box center [404, 263] width 138 height 20
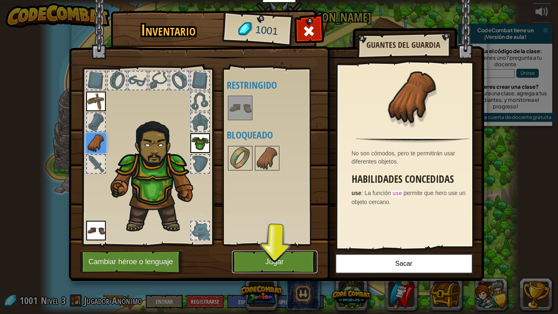
click at [290, 244] on button "Jugar" at bounding box center [274, 262] width 85 height 22
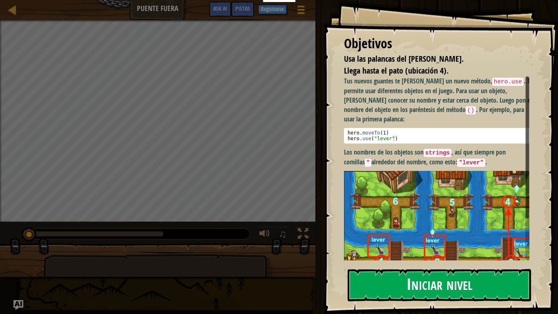
click at [441, 244] on button "Iniciar nivel" at bounding box center [440, 285] width 184 height 32
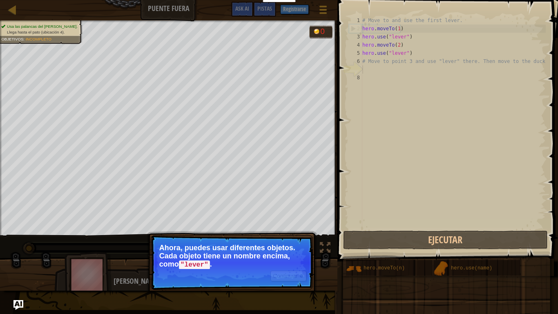
click at [274, 244] on p "Continuar Ahora, puedes usar diferentes objetos. Cada objeto tiene un nombre en…" at bounding box center [232, 262] width 162 height 55
click at [277, 244] on button "Continuar" at bounding box center [289, 276] width 36 height 11
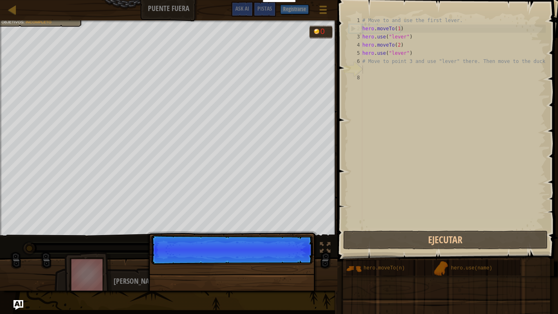
scroll to position [4, 0]
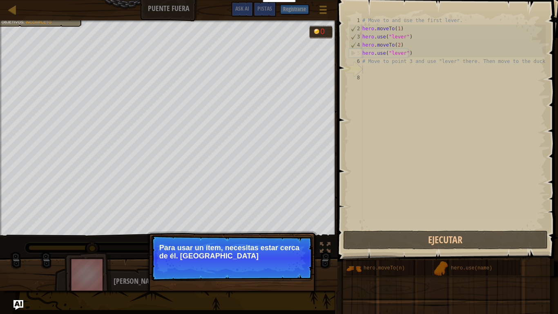
click at [263, 244] on p "Continuar Para usar un ítem, necesitas estar cerca de él. [GEOGRAPHIC_DATA]" at bounding box center [232, 258] width 162 height 46
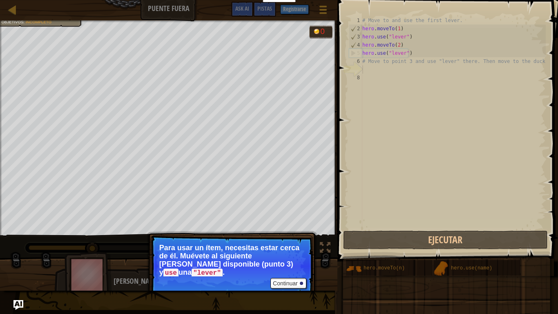
click at [223, 244] on code ""lever"" at bounding box center [207, 273] width 31 height 9
click at [291, 244] on div "Continuar Para usar un ítem, necesitas estar cerca de él. Muévete al siguiente …" at bounding box center [232, 295] width 170 height 121
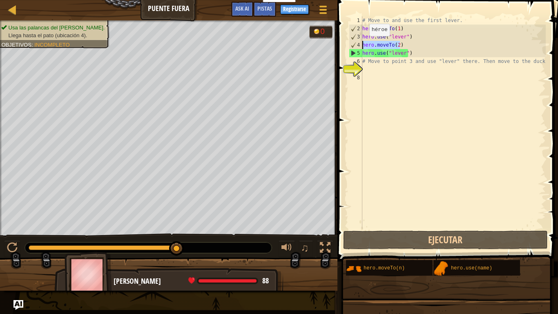
drag, startPoint x: 406, startPoint y: 49, endPoint x: 360, endPoint y: 45, distance: 46.8
click at [360, 45] on div "1 2 3 4 5 6 7 8 # Move to and use the first lever. hero . moveTo ( 1 ) hero . u…" at bounding box center [447, 122] width 199 height 213
type textarea "hero.moveTo(2)"
click at [375, 68] on div "# Move to and use the first lever. hero . moveTo ( 1 ) hero . use ( "lever" ) h…" at bounding box center [453, 130] width 185 height 229
paste textarea "hero.moveTo(2)"
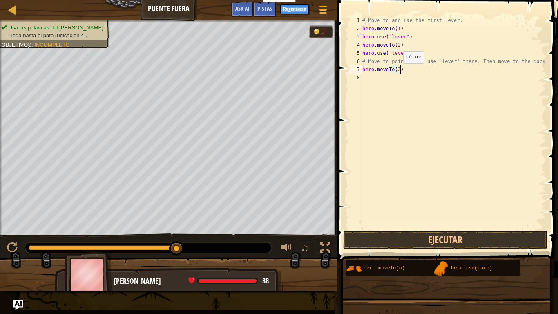
click at [397, 72] on div "# Move to and use the first lever. hero . moveTo ( 1 ) hero . use ( "lever" ) h…" at bounding box center [453, 130] width 185 height 229
drag, startPoint x: 413, startPoint y: 54, endPoint x: 363, endPoint y: 51, distance: 49.5
click at [363, 51] on div "# Move to and use the first lever. hero . moveTo ( 1 ) hero . use ( "lever" ) h…" at bounding box center [453, 130] width 185 height 229
type textarea "hero.use("lever")"
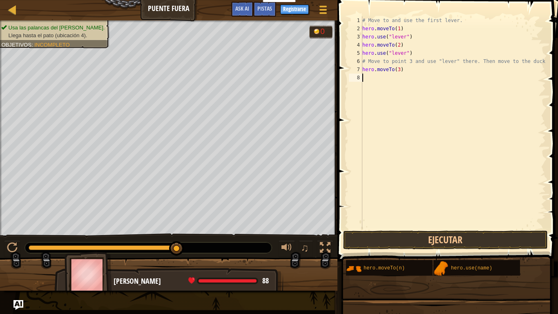
click at [370, 81] on div "# Move to and use the first lever. hero . moveTo ( 1 ) hero . use ( "lever" ) h…" at bounding box center [453, 130] width 185 height 229
paste textarea "hero.use("lever")"
click at [455, 235] on button "Ejecutar" at bounding box center [445, 240] width 205 height 19
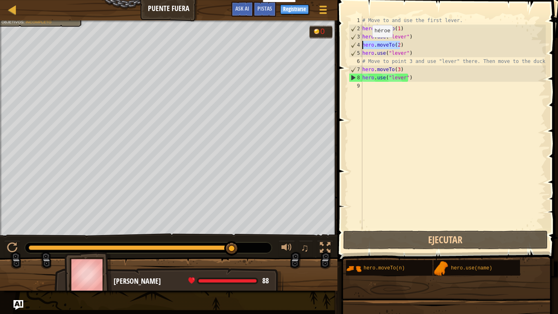
drag, startPoint x: 404, startPoint y: 44, endPoint x: 363, endPoint y: 44, distance: 40.9
click at [359, 44] on div "hero.use("lever") 1 2 3 4 5 6 7 8 9 # Move to and use the first lever. hero . m…" at bounding box center [447, 122] width 199 height 213
type textarea "hero.moveTo(2)"
click at [370, 95] on div "# Move to and use the first lever. hero . moveTo ( 1 ) hero . use ( "lever" ) h…" at bounding box center [453, 130] width 185 height 229
paste textarea "hero.moveTo(2)"
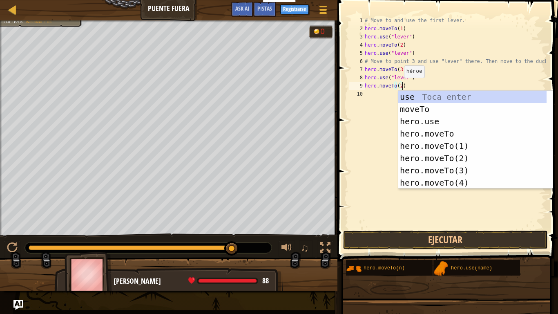
click at [399, 86] on div "# Move to and use the first lever. hero . moveTo ( 1 ) hero . use ( "lever" ) h…" at bounding box center [454, 130] width 183 height 229
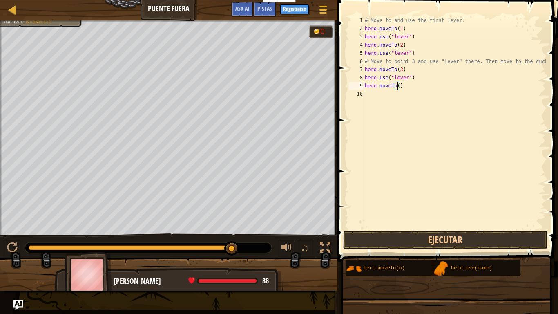
type textarea "hero.moveTo(4)"
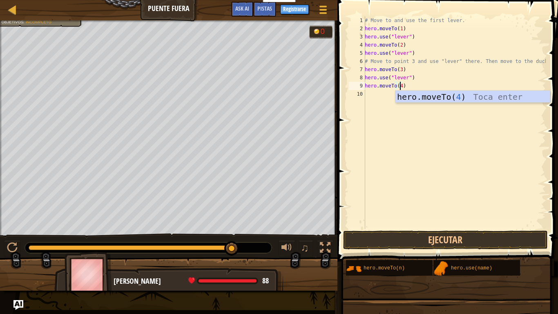
click at [406, 86] on div "# Move to and use the first lever. hero . moveTo ( 1 ) hero . use ( "lever" ) h…" at bounding box center [454, 130] width 183 height 229
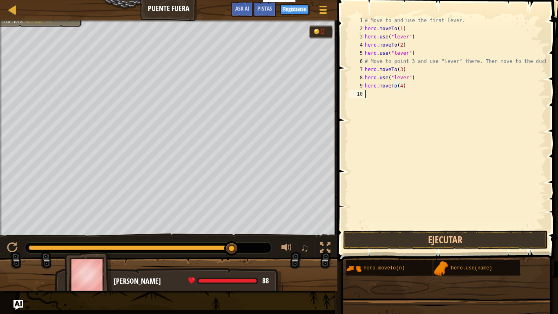
click at [373, 96] on div "# Move to and use the first lever. hero . moveTo ( 1 ) hero . use ( "lever" ) h…" at bounding box center [454, 130] width 183 height 229
paste textarea "hero.moveTo(2)"
type textarea "hero.moveTo(2)"
click at [375, 106] on div "# Move to and use the first lever. hero . moveTo ( 1 ) hero . use ( "lever" ) h…" at bounding box center [454, 130] width 183 height 229
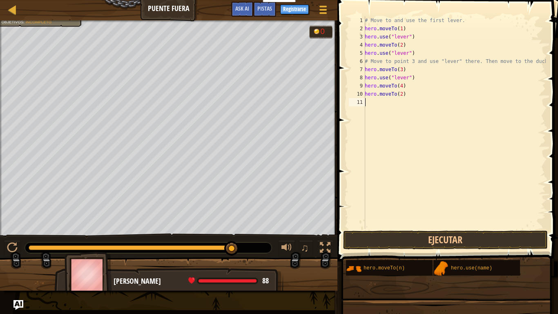
paste textarea "hero.moveTo(2)"
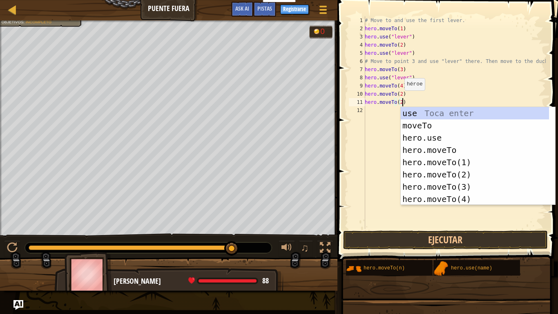
click at [400, 98] on div "# Move to and use the first lever. hero . moveTo ( 1 ) hero . use ( "lever" ) h…" at bounding box center [454, 130] width 183 height 229
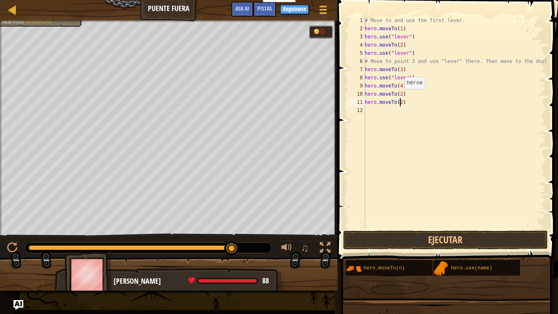
click at [400, 97] on div "# Move to and use the first lever. hero . moveTo ( 1 ) hero . use ( "lever" ) h…" at bounding box center [454, 130] width 183 height 229
type textarea "hero.moveTo(6)"
click at [444, 235] on button "Ejecutar" at bounding box center [445, 240] width 205 height 19
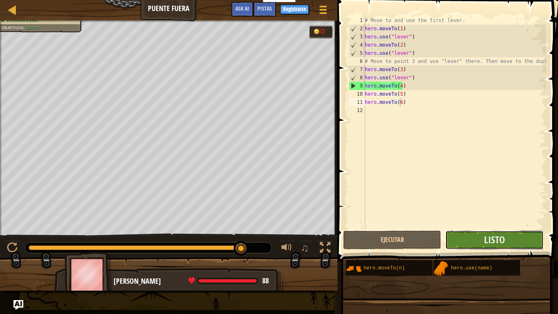
click at [511, 242] on button "Listo" at bounding box center [495, 240] width 98 height 19
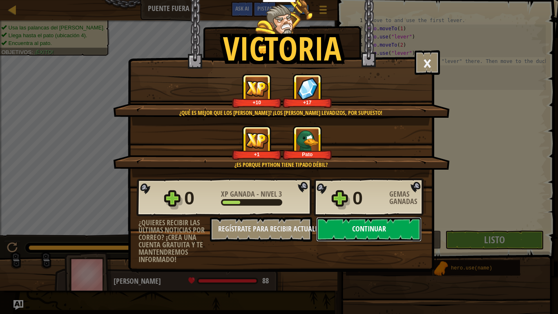
click at [374, 229] on button "Continuar" at bounding box center [368, 229] width 105 height 25
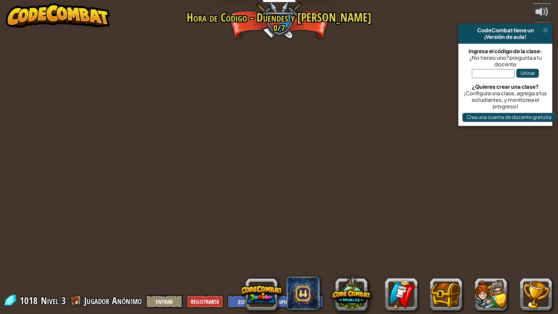
select select "es-419"
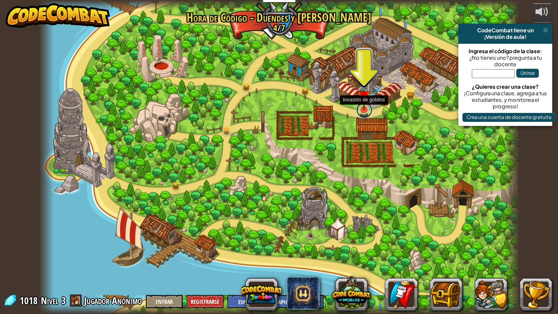
click at [369, 111] on link at bounding box center [365, 110] width 16 height 16
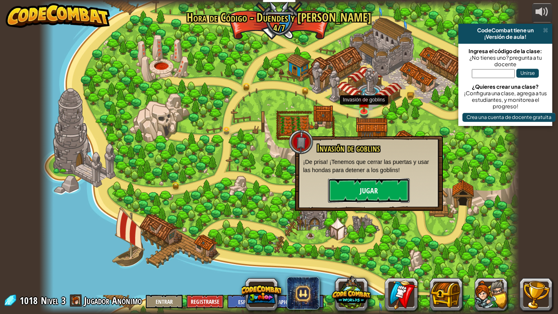
click at [377, 186] on button "Jugar" at bounding box center [369, 190] width 82 height 25
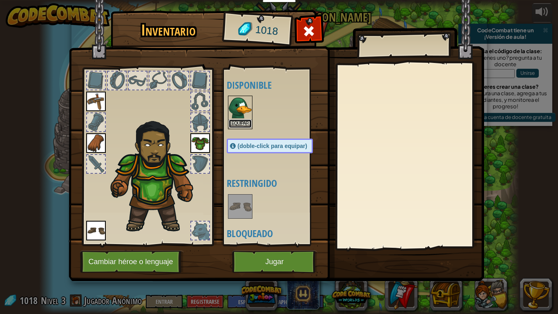
click at [232, 126] on button "Equipar" at bounding box center [240, 123] width 23 height 9
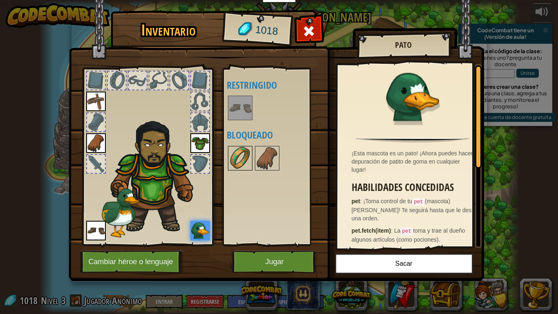
click at [247, 156] on img at bounding box center [240, 158] width 23 height 23
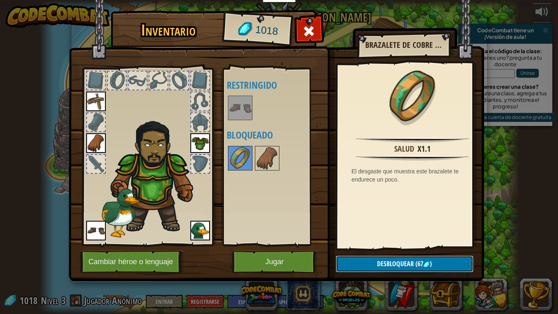
click at [431, 244] on span ")" at bounding box center [431, 263] width 2 height 9
click at [431, 244] on button "Confirmar" at bounding box center [405, 264] width 138 height 17
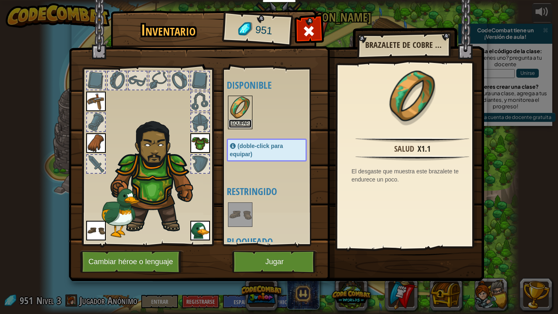
click at [244, 123] on button "Equipar" at bounding box center [240, 123] width 23 height 9
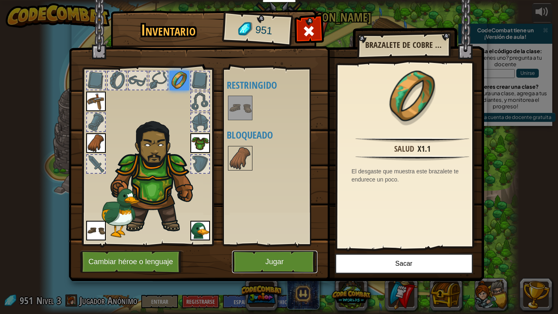
click at [264, 244] on button "Jugar" at bounding box center [274, 262] width 85 height 22
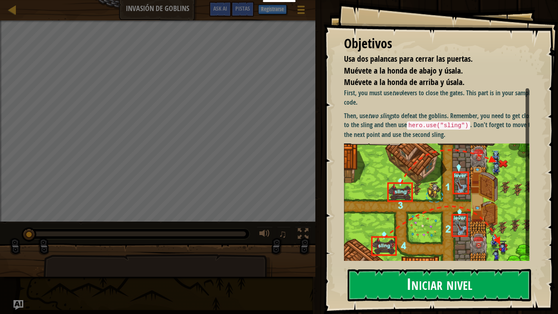
click at [436, 244] on button "Iniciar nivel" at bounding box center [440, 285] width 184 height 32
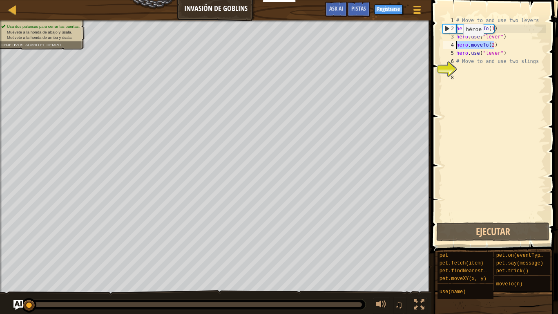
drag, startPoint x: 495, startPoint y: 42, endPoint x: 455, endPoint y: 43, distance: 39.3
click at [453, 43] on div "1 2 3 4 5 6 7 8 # Move to and use two levers hero . moveTo ( 1 ) hero . use ( "…" at bounding box center [494, 118] width 105 height 204
type textarea "hero.moveTo(2)"
click at [469, 74] on div "# Move to and use two levers hero . moveTo ( 1 ) hero . use ( "lever" ) hero . …" at bounding box center [500, 126] width 91 height 221
type textarea "hero.moveTo(2)"
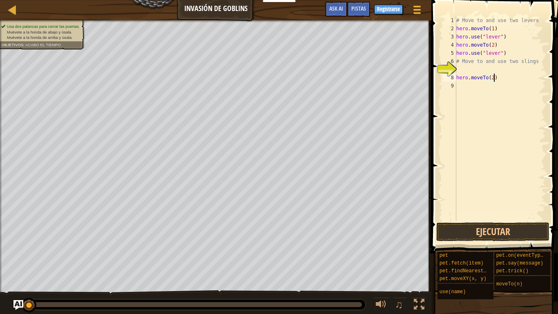
click at [463, 67] on div "# Move to and use two levers hero . moveTo ( 1 ) hero . use ( "lever" ) hero . …" at bounding box center [500, 126] width 91 height 221
click at [491, 69] on div "# Move to and use two levers hero . moveTo ( 1 ) hero . use ( "lever" ) hero . …" at bounding box center [500, 126] width 91 height 221
drag, startPoint x: 507, startPoint y: 51, endPoint x: 454, endPoint y: 56, distance: 53.9
click at [454, 56] on div "hero.moveTo(4) 1 2 3 4 5 6 7 8 9 # Move to and use two levers hero . moveTo ( 1…" at bounding box center [494, 118] width 105 height 204
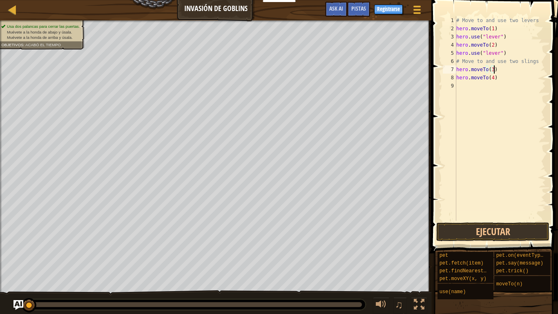
click at [505, 69] on div "# Move to and use two levers hero . moveTo ( 1 ) hero . use ( "lever" ) hero . …" at bounding box center [500, 126] width 91 height 221
type textarea "hero.moveTo(3)"
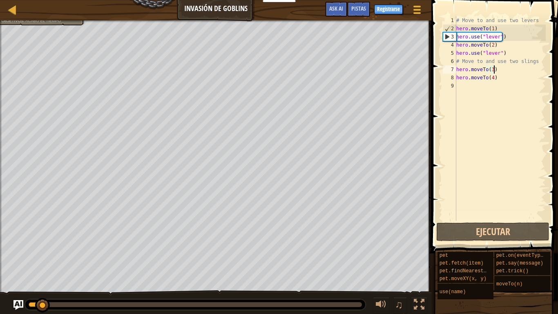
click at [502, 88] on div "# Move to and use two levers hero . moveTo ( 1 ) hero . use ( "lever" ) hero . …" at bounding box center [500, 126] width 91 height 221
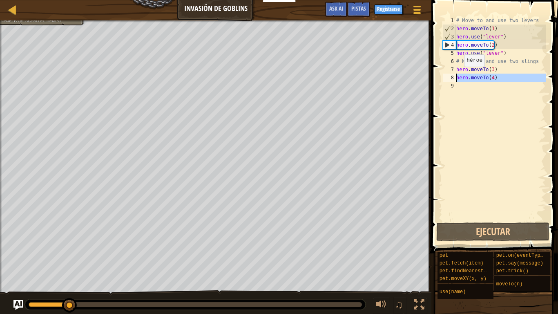
drag, startPoint x: 502, startPoint y: 84, endPoint x: 455, endPoint y: 75, distance: 48.3
click at [455, 75] on div "1 2 3 4 5 6 7 8 9 # Move to and use two levers hero . moveTo ( 1 ) hero . use (…" at bounding box center [494, 118] width 105 height 204
type textarea "hero.moveTo(4)"
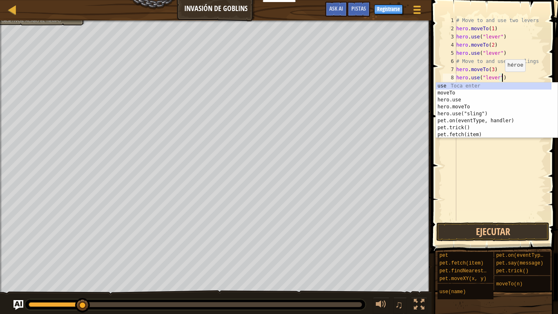
click at [498, 80] on div "# Move to and use two levers hero . moveTo ( 1 ) hero . use ( "lever" ) hero . …" at bounding box center [500, 126] width 91 height 221
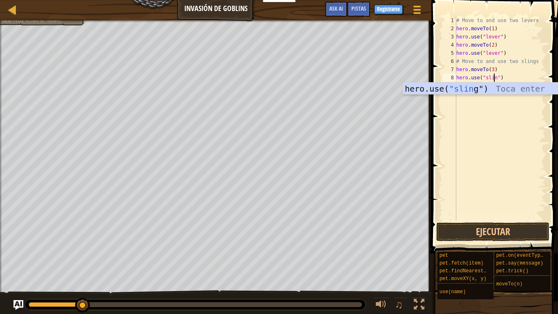
scroll to position [4, 3]
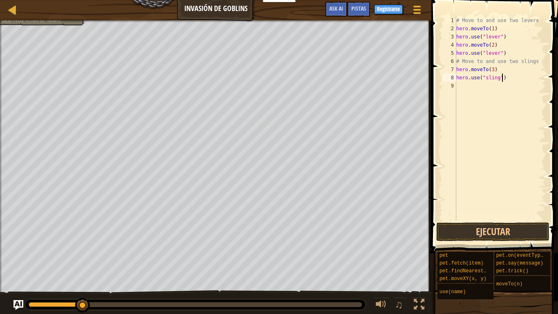
click at [511, 78] on div "# Move to and use two levers hero . moveTo ( 1 ) hero . use ( "lever" ) hero . …" at bounding box center [500, 126] width 91 height 221
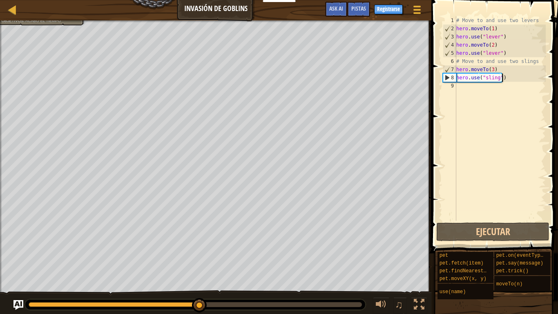
click at [501, 70] on div "# Move to and use two levers hero . moveTo ( 1 ) hero . use ( "lever" ) hero . …" at bounding box center [500, 126] width 91 height 221
click at [510, 81] on div "# Move to and use two levers hero . moveTo ( 1 ) hero . use ( "lever" ) hero . …" at bounding box center [500, 126] width 91 height 221
drag, startPoint x: 510, startPoint y: 81, endPoint x: 452, endPoint y: 70, distance: 59.2
click at [452, 70] on div "hero.use("sling") 1 2 3 4 5 6 7 8 9 # Move to and use two levers hero . moveTo …" at bounding box center [494, 118] width 105 height 204
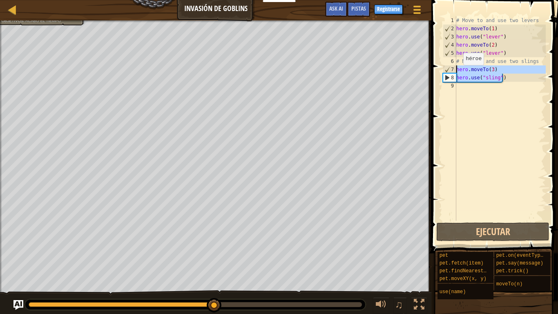
type textarea "hero.moveTo(3) hero.use("sling")"
click at [467, 90] on div "# Move to and use two levers hero . moveTo ( 1 ) hero . use ( "lever" ) hero . …" at bounding box center [500, 126] width 91 height 221
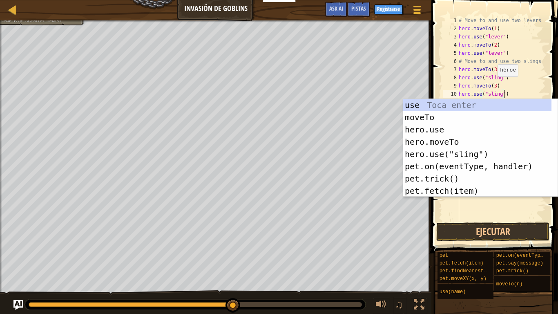
click at [493, 85] on div "# Move to and use two levers hero . moveTo ( 1 ) hero . use ( "lever" ) hero . …" at bounding box center [501, 126] width 89 height 221
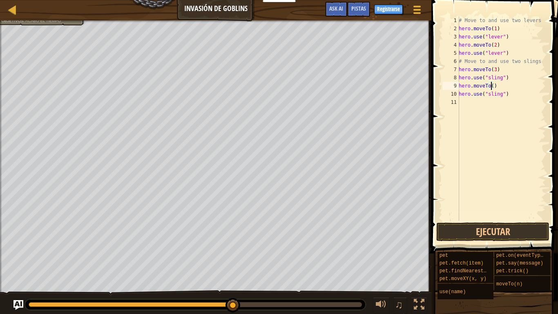
scroll to position [4, 3]
type textarea "hero.moveTo(4)"
click at [497, 232] on button "Ejecutar" at bounding box center [493, 231] width 113 height 19
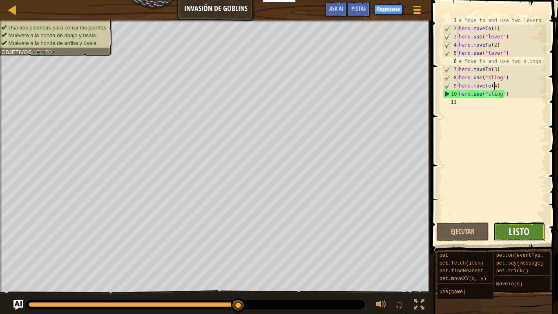
click at [513, 228] on span "Listo" at bounding box center [519, 231] width 21 height 13
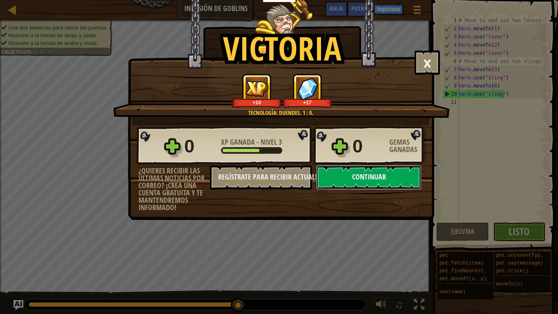
click at [376, 173] on button "Continuar" at bounding box center [368, 177] width 105 height 25
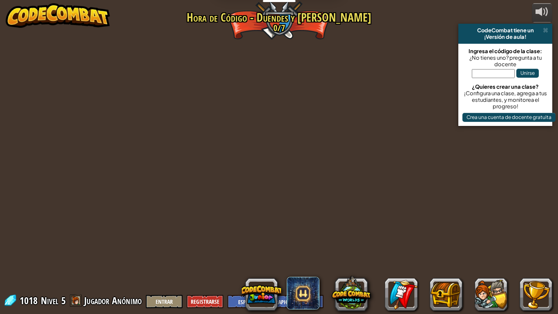
select select "es-419"
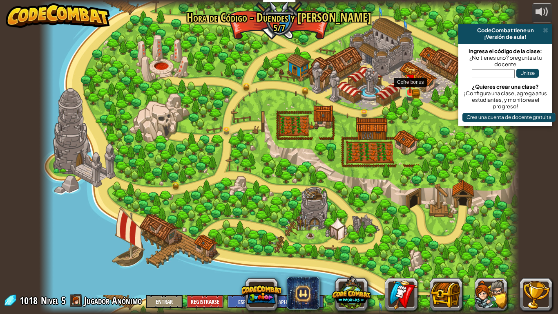
click at [411, 92] on img at bounding box center [411, 80] width 12 height 27
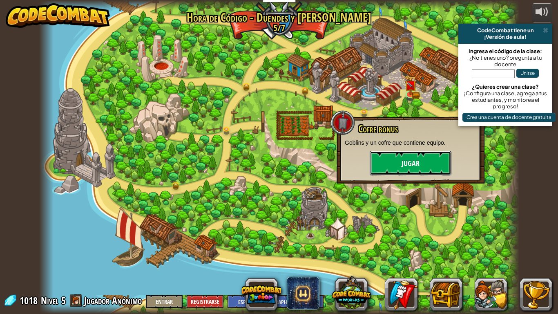
click at [413, 163] on button "Jugar" at bounding box center [411, 163] width 82 height 25
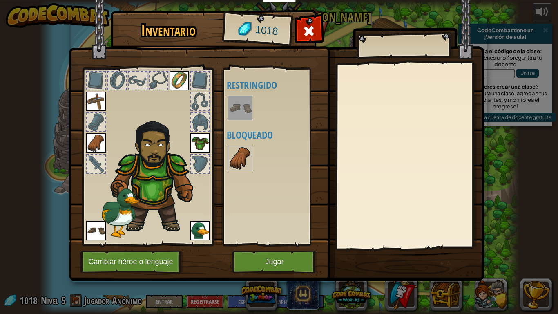
click at [240, 155] on img at bounding box center [240, 158] width 23 height 23
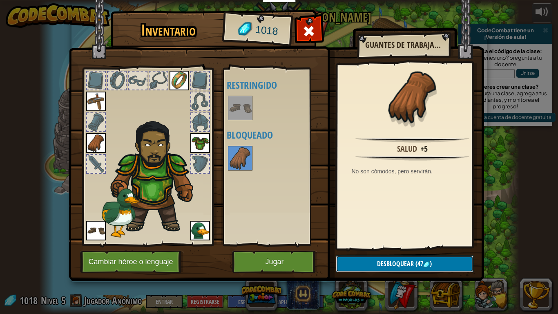
click at [446, 244] on button "Desbloquear (47 )" at bounding box center [405, 264] width 138 height 17
click at [372, 244] on button "Confirmar" at bounding box center [405, 264] width 138 height 17
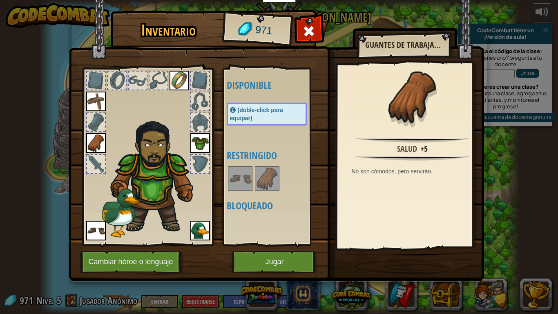
click at [204, 169] on div at bounding box center [200, 164] width 18 height 18
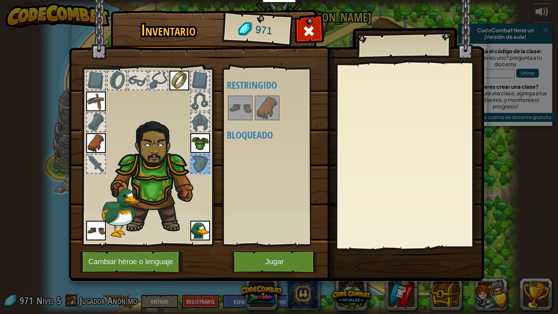
click at [202, 117] on div at bounding box center [200, 122] width 18 height 18
click at [201, 103] on div at bounding box center [200, 101] width 18 height 18
click at [202, 85] on div at bounding box center [200, 81] width 18 height 18
click at [161, 76] on div at bounding box center [159, 81] width 18 height 18
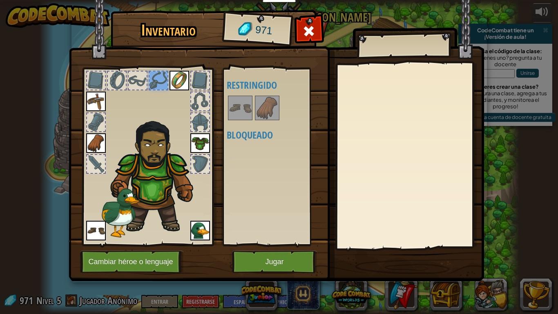
click at [143, 77] on div at bounding box center [138, 81] width 18 height 18
click at [124, 79] on div at bounding box center [117, 81] width 18 height 18
click at [94, 83] on div at bounding box center [96, 81] width 18 height 18
click at [103, 163] on div at bounding box center [96, 164] width 18 height 18
click at [263, 244] on button "Jugar" at bounding box center [274, 262] width 85 height 22
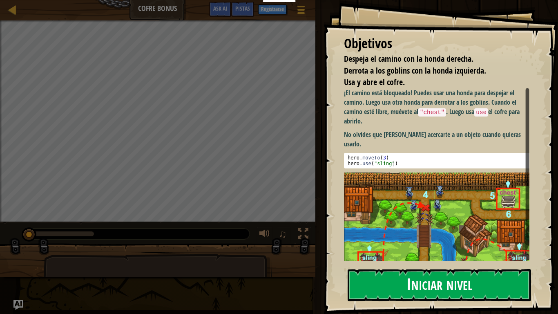
click at [488, 244] on button "Iniciar nivel" at bounding box center [440, 285] width 184 height 32
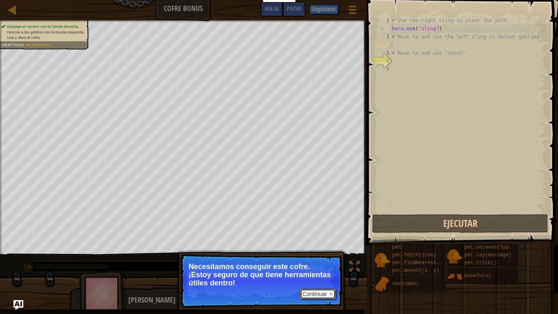
click at [323, 244] on button "Continuar" at bounding box center [318, 294] width 36 height 11
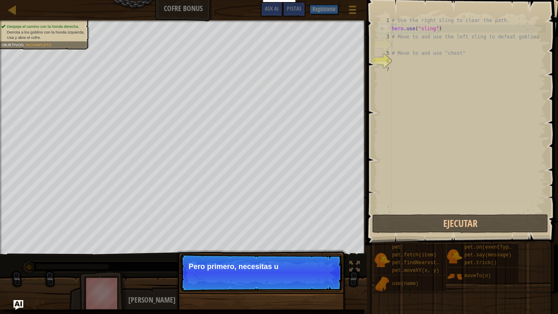
click at [309, 244] on p "Continuar Pero primero, necesitas u" at bounding box center [261, 273] width 162 height 38
click at [309, 244] on p "Continuar Pero primero, necesitas usar esa" at bounding box center [261, 273] width 162 height 38
click at [309, 244] on p "Pero primero, necesitas usar esas hond" at bounding box center [261, 266] width 145 height 8
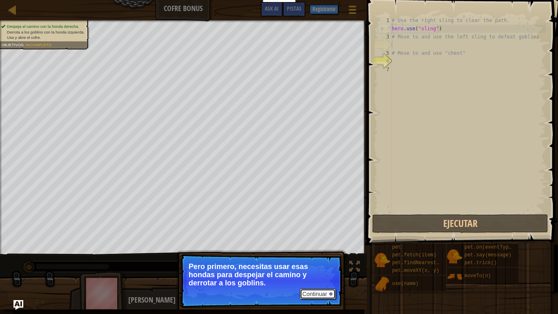
click at [331, 244] on button "Continuar" at bounding box center [318, 294] width 36 height 11
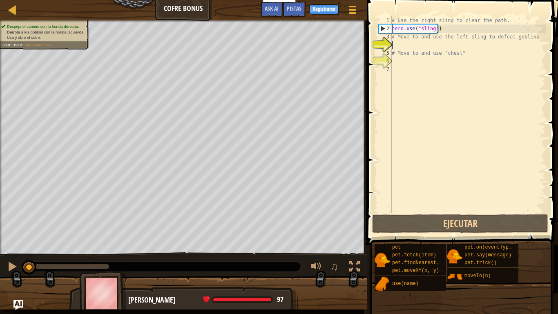
click at [469, 47] on div "# Use the right sling to clear the path. hero . use ( "sling" ) # Move to and u…" at bounding box center [468, 122] width 156 height 213
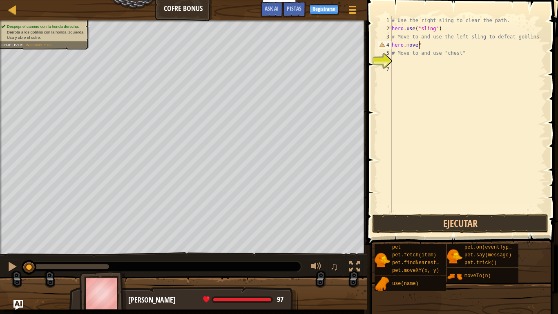
scroll to position [4, 2]
drag, startPoint x: 444, startPoint y: 29, endPoint x: 414, endPoint y: 25, distance: 30.5
click at [414, 25] on div "# Use the right sling to clear the path. hero . use ( "sling" ) # Move to and u…" at bounding box center [468, 122] width 156 height 213
click at [424, 43] on div "# Use the right sling to clear the path. hero . use ( "sling" ) # Move to and u…" at bounding box center [468, 122] width 156 height 213
paste textarea "("sling")"
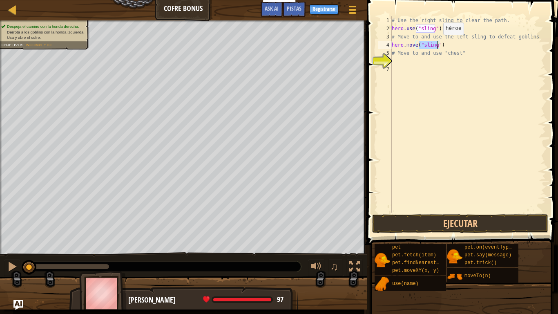
drag, startPoint x: 420, startPoint y: 44, endPoint x: 437, endPoint y: 43, distance: 16.4
click at [437, 43] on div "# Use the right sling to clear the path. hero . use ( "sling" ) # Move to and u…" at bounding box center [468, 122] width 156 height 213
click at [437, 43] on div "# Use the right sling to clear the path. hero . use ( "sling" ) # Move to and u…" at bounding box center [468, 114] width 156 height 196
click at [435, 43] on div "# Use the right sling to clear the path. hero . use ( "sling" ) # Move to and u…" at bounding box center [468, 122] width 156 height 213
type textarea "hero.move("1")"
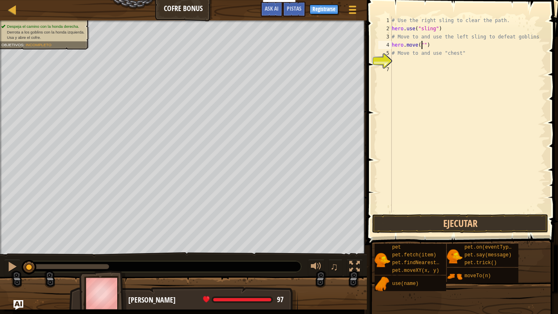
scroll to position [4, 2]
click at [453, 47] on div "# Use the right sling to clear the path. hero . use ( "sling" ) # Move to and u…" at bounding box center [468, 122] width 156 height 213
drag, startPoint x: 440, startPoint y: 41, endPoint x: 393, endPoint y: 41, distance: 46.2
click at [393, 41] on div "# Use the right sling to clear the path. hero . use ( "sling" ) # Move to and u…" at bounding box center [468, 122] width 156 height 213
click at [405, 61] on div "# Use the right sling to clear the path. hero . use ( "sling" ) # Move to and u…" at bounding box center [468, 122] width 156 height 213
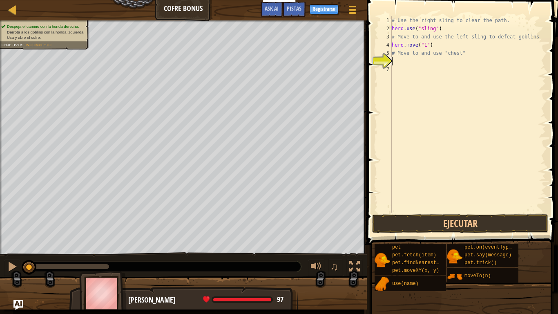
scroll to position [4, 0]
paste textarea "hero.move("1")"
click at [425, 62] on div "# Use the right sling to clear the path. hero . use ( "sling" ) # Move to and u…" at bounding box center [468, 122] width 156 height 213
type textarea "hero.move("2")"
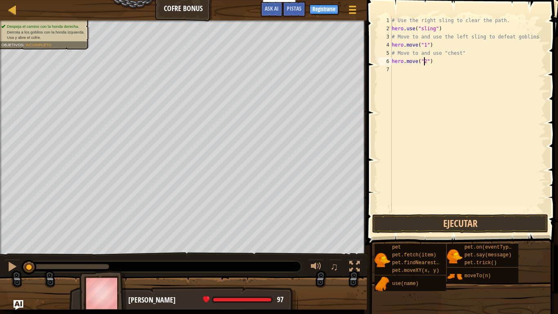
click at [414, 70] on div "# Use the right sling to clear the path. hero . use ( "sling" ) # Move to and u…" at bounding box center [468, 122] width 156 height 213
paste textarea "hero.move("1")"
click at [425, 70] on div "# Use the right sling to clear the path. hero . use ( "sling" ) # Move to and u…" at bounding box center [468, 122] width 156 height 213
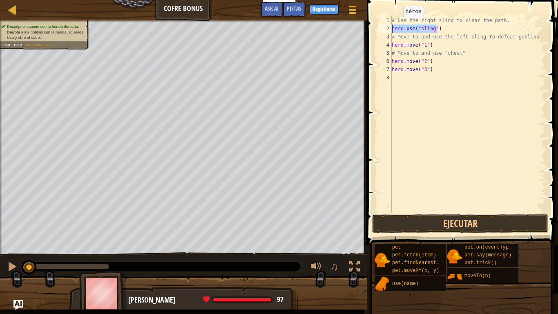
drag, startPoint x: 446, startPoint y: 29, endPoint x: 383, endPoint y: 26, distance: 63.5
click at [383, 26] on div "hero.move("3") 1 2 3 4 5 6 7 8 # Use the right sling to clear the path. hero . …" at bounding box center [461, 114] width 169 height 196
type textarea "hero.use("sling")"
click at [410, 80] on div "# Use the right sling to clear the path. hero . use ( "sling" ) # Move to and u…" at bounding box center [468, 122] width 156 height 213
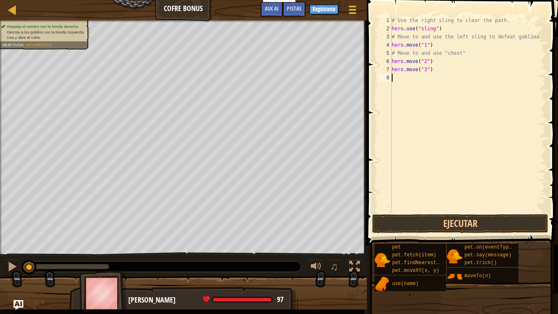
paste textarea "hero.use("sling")"
click at [457, 73] on div "# Use the right sling to clear the path. hero . use ( "sling" ) # Move to and u…" at bounding box center [468, 122] width 156 height 213
drag, startPoint x: 434, startPoint y: 68, endPoint x: 388, endPoint y: 72, distance: 46.4
click at [388, 72] on div "hero.move("3") 1 2 3 4 5 6 7 8 9 # Use the right sling to clear the path. hero …" at bounding box center [461, 114] width 169 height 196
paste textarea "use("sling"
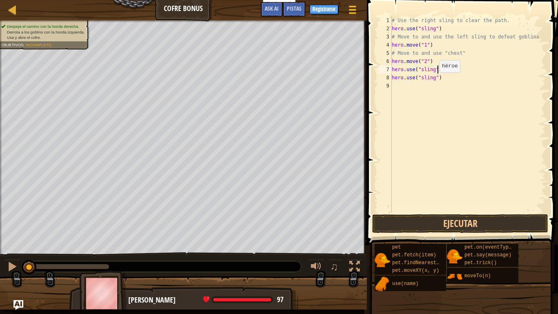
type textarea "hero.move("3")"
click at [403, 86] on div "# Use the right sling to clear the path. hero . use ( "sling" ) # Move to and u…" at bounding box center [468, 122] width 156 height 213
paste textarea "hero.move("3")"
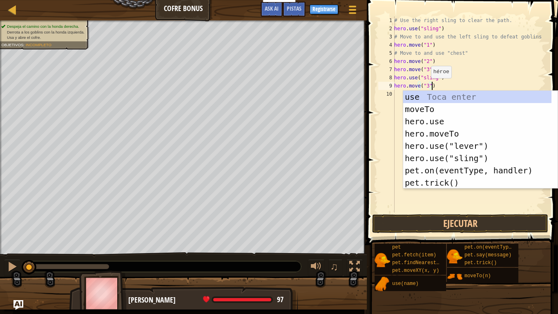
click at [427, 86] on div "# Use the right sling to clear the path. hero . use ( "sling" ) # Move to and u…" at bounding box center [469, 122] width 153 height 213
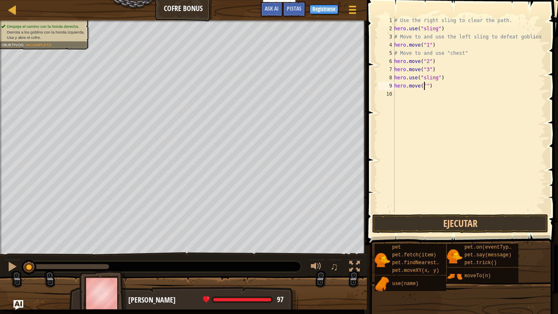
type textarea "hero.move("4")"
click at [400, 98] on div "# Use the right sling to clear the path. hero . use ( "sling" ) # Move to and u…" at bounding box center [469, 122] width 153 height 213
click at [412, 221] on button "Ejecutar" at bounding box center [460, 223] width 176 height 19
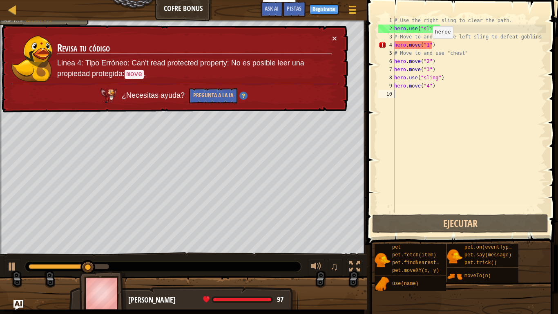
click at [428, 47] on div "# Use the right sling to clear the path. hero . use ( "sling" ) # Move to and u…" at bounding box center [469, 122] width 153 height 213
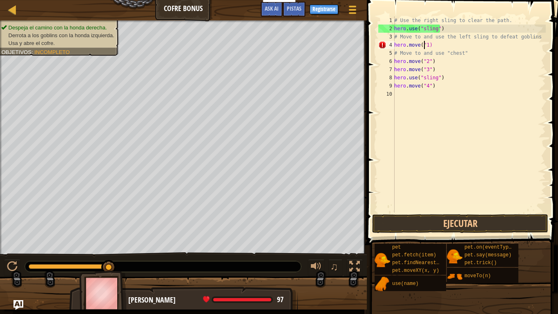
type textarea "hero.move(1)"
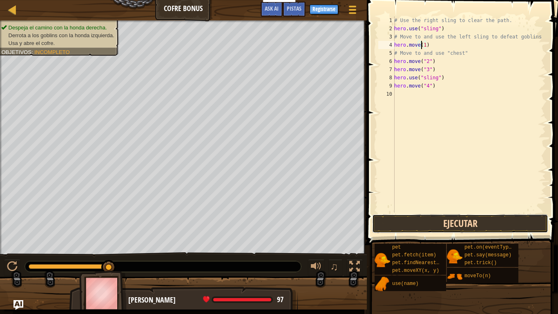
click at [469, 221] on button "Ejecutar" at bounding box center [460, 223] width 176 height 19
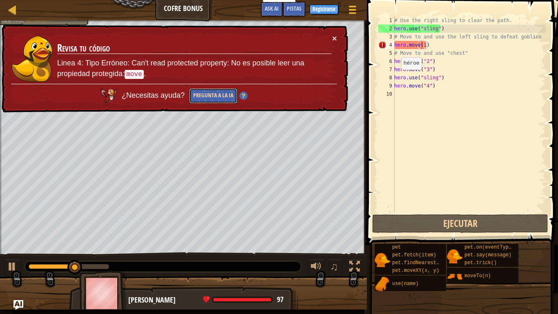
click at [215, 97] on button "Pregunta a la IA" at bounding box center [213, 95] width 48 height 15
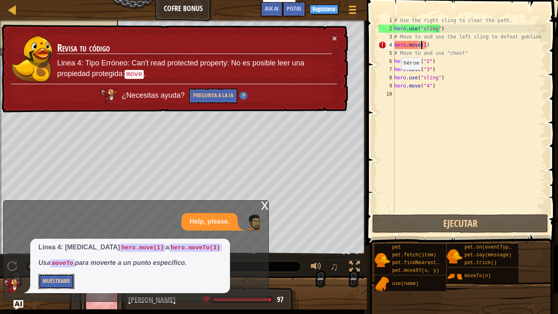
click at [63, 244] on button "Muéstrame" at bounding box center [56, 281] width 36 height 15
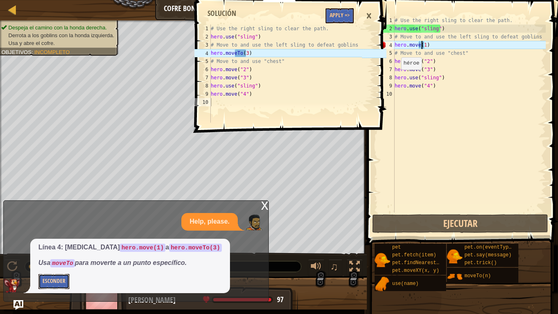
click at [54, 244] on button "Esconder" at bounding box center [53, 281] width 31 height 15
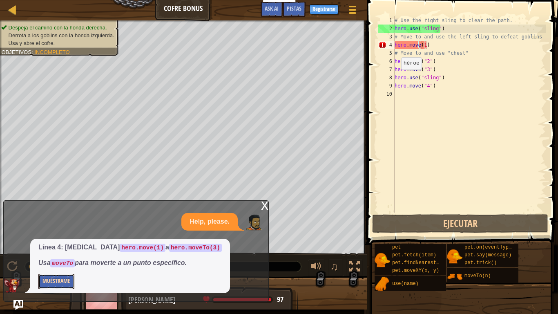
click at [67, 244] on button "Muéstrame" at bounding box center [56, 281] width 36 height 15
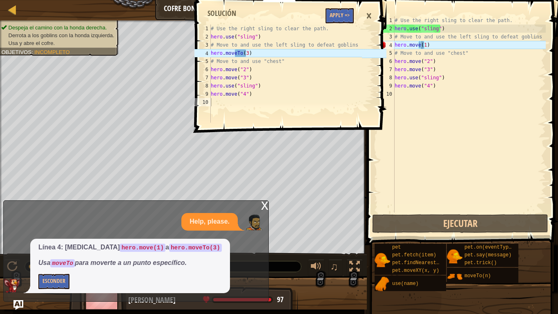
click at [430, 46] on div "# Use the right sling to clear the path. hero . use ( "sling" ) # Move to and u…" at bounding box center [469, 122] width 153 height 213
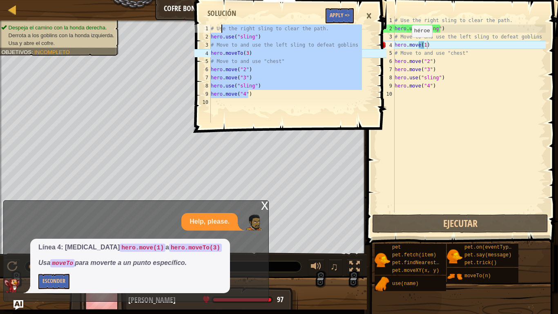
drag, startPoint x: 250, startPoint y: 97, endPoint x: 217, endPoint y: 31, distance: 73.7
click at [220, 31] on div "# Use the right sling to clear the path. hero . use ( "sling" ) # Move to and u…" at bounding box center [285, 82] width 153 height 114
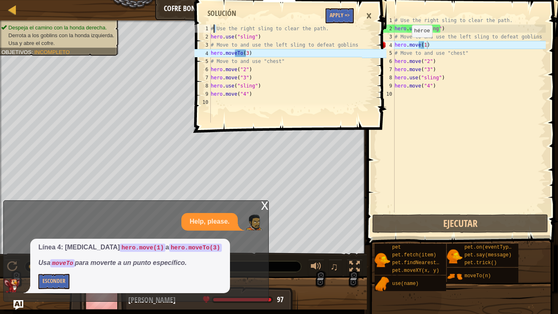
click at [217, 31] on div "# Use the right sling to clear the path. hero . use ( "sling" ) # Move to and u…" at bounding box center [285, 82] width 153 height 114
click at [217, 32] on div "# Use the right sling to clear the path. hero . use ( "sling" ) # Move to and u…" at bounding box center [285, 82] width 153 height 114
click at [213, 30] on div "# Use the right sling to clear the path. hero . use ( "sling" ) # Move to and u…" at bounding box center [285, 82] width 153 height 114
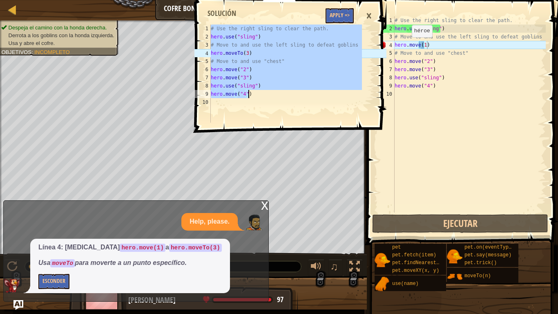
drag, startPoint x: 211, startPoint y: 29, endPoint x: 258, endPoint y: 92, distance: 78.6
click at [258, 92] on div "# Use the right sling to clear the path. hero . use ( "sling" ) # Move to and u…" at bounding box center [285, 82] width 153 height 114
type textarea "hero.use("sling") hero.move("4")"
click at [348, 10] on button "Apply =>" at bounding box center [340, 15] width 28 height 15
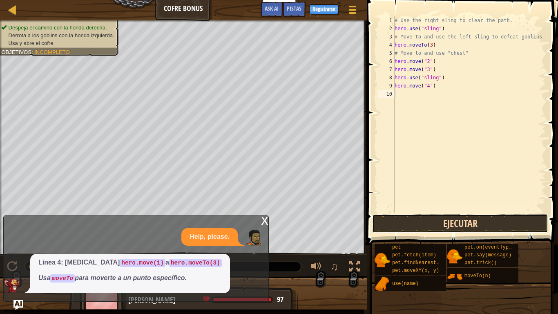
click at [473, 217] on button "Ejecutar" at bounding box center [460, 223] width 176 height 19
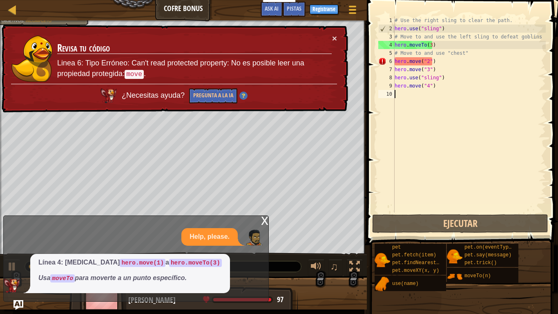
click at [451, 90] on div "# Use the right sling to clear the path. hero . use ( "sling" ) # Move to and u…" at bounding box center [469, 122] width 153 height 213
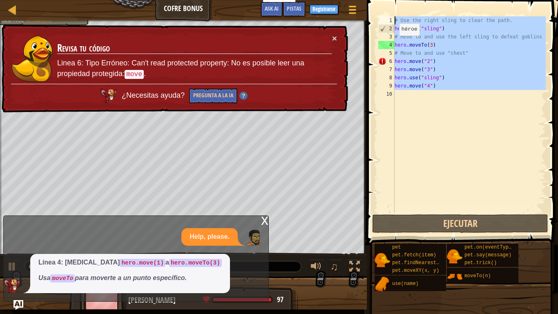
drag, startPoint x: 448, startPoint y: 85, endPoint x: 386, endPoint y: 16, distance: 92.6
click at [386, 16] on div "1 2 3 4 5 6 7 8 9 10 # Use the right sling to clear the path. hero . use ( "sli…" at bounding box center [461, 114] width 169 height 196
paste textarea "hero.move("4"
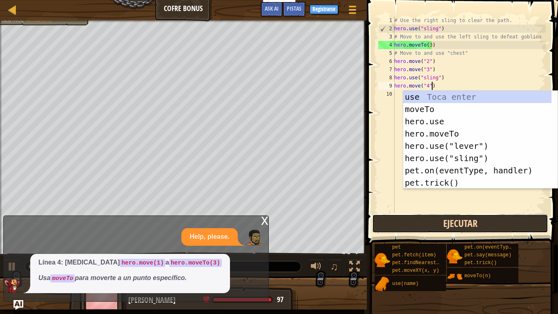
click at [443, 230] on button "Ejecutar" at bounding box center [460, 223] width 176 height 19
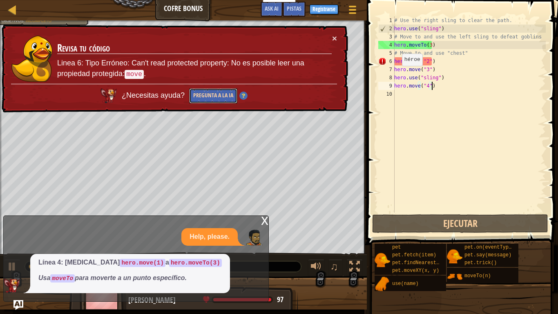
click at [231, 93] on button "Pregunta a la IA" at bounding box center [213, 95] width 48 height 15
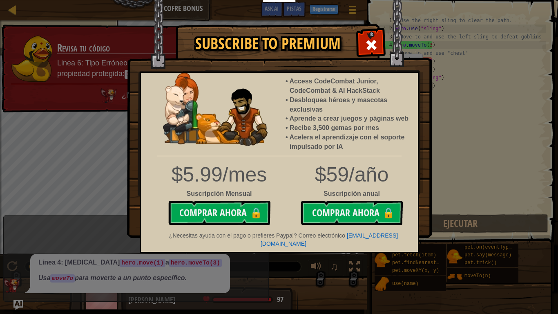
click at [368, 42] on span at bounding box center [371, 44] width 13 height 13
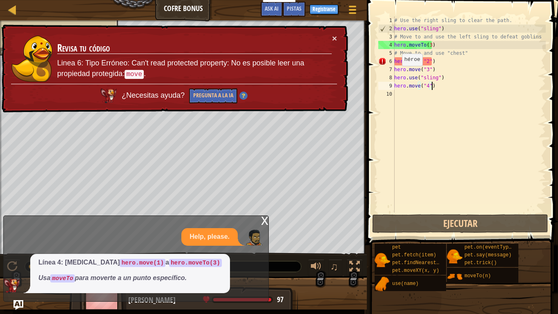
click at [159, 93] on span "¿Necesitas ayuda?" at bounding box center [154, 95] width 65 height 8
click at [224, 237] on p "Help, please." at bounding box center [210, 236] width 40 height 9
drag, startPoint x: 153, startPoint y: 278, endPoint x: 164, endPoint y: 275, distance: 11.1
click at [155, 244] on em "Usa moveTo para moverte a un punto específico." at bounding box center [112, 277] width 148 height 7
click at [341, 37] on div "× Revisa tu código Linea 6: Tipo Erróneo: Can't read protected property: No es …" at bounding box center [174, 69] width 348 height 88
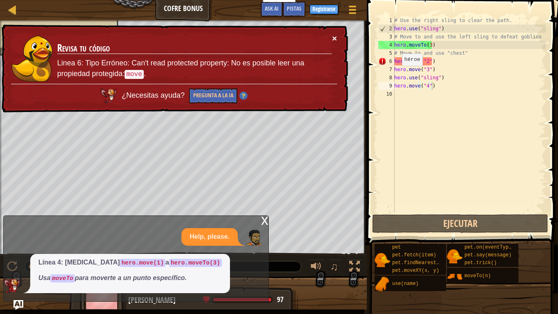
click at [336, 38] on button "×" at bounding box center [334, 38] width 5 height 9
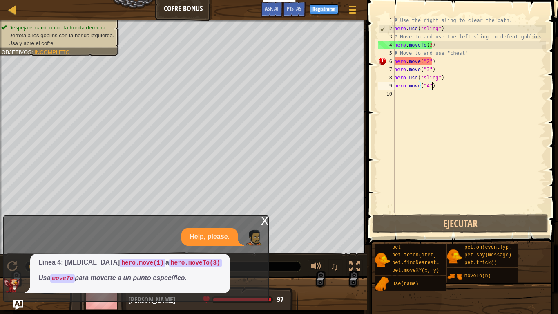
click at [435, 63] on div "# Use the right sling to clear the path. hero . use ( "sling" ) # Move to and u…" at bounding box center [469, 122] width 153 height 213
click at [426, 63] on div "# Use the right sling to clear the path. hero . use ( "sling" ) # Move to and u…" at bounding box center [469, 122] width 153 height 213
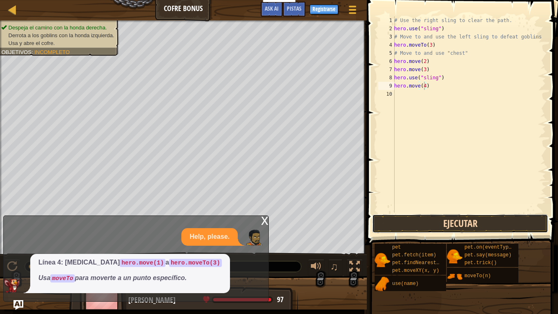
click at [496, 217] on button "Ejecutar" at bounding box center [460, 223] width 176 height 19
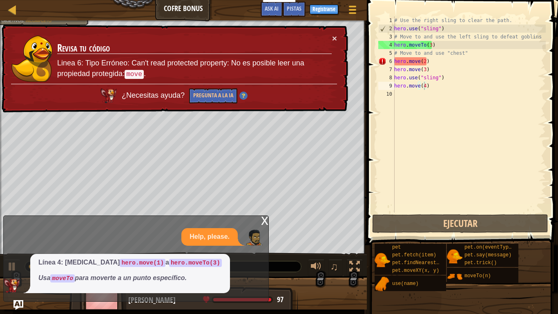
click at [214, 236] on p "Help, please." at bounding box center [210, 236] width 40 height 9
click at [266, 220] on div "x" at bounding box center [264, 220] width 7 height 8
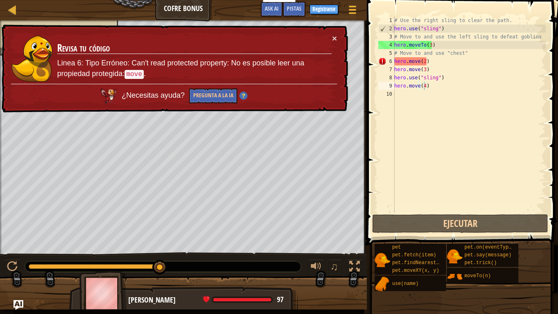
click at [347, 37] on div "× Revisa tu código Linea 6: Tipo Erróneo: Can't read protected property: No es …" at bounding box center [174, 69] width 348 height 88
click at [337, 38] on button "×" at bounding box center [334, 38] width 5 height 9
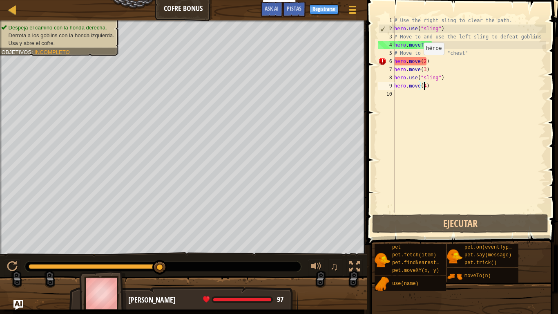
click at [419, 63] on div "# Use the right sling to clear the path. hero . use ( "sling" ) # Move to and u…" at bounding box center [469, 122] width 153 height 213
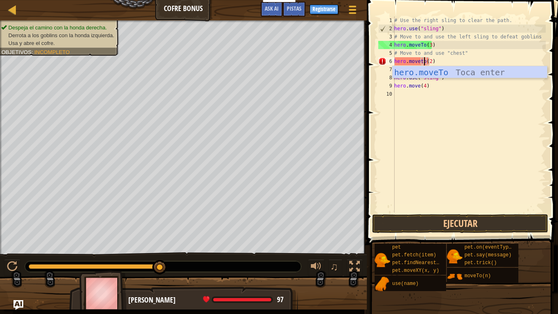
scroll to position [4, 2]
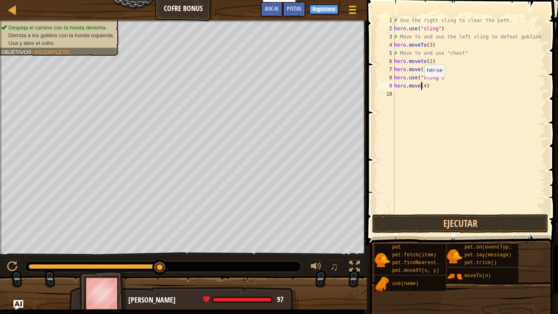
click at [420, 85] on div "# Use the right sling to clear the path. hero . use ( "sling" ) # Move to and u…" at bounding box center [469, 122] width 153 height 213
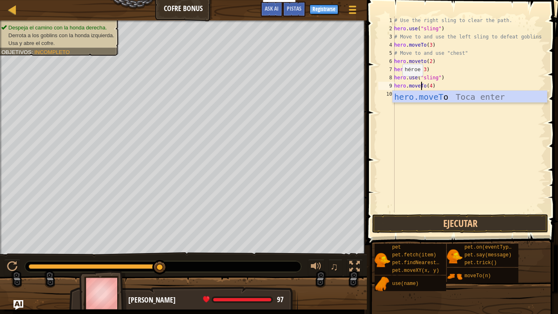
scroll to position [4, 2]
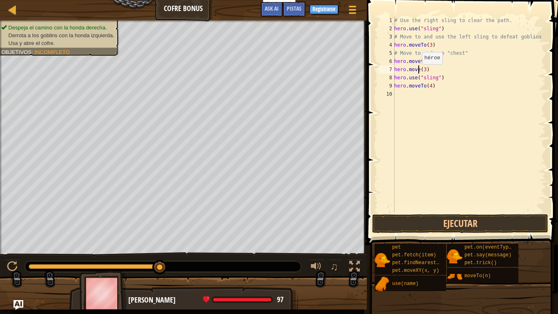
click at [418, 72] on div "# Use the right sling to clear the path. hero . use ( "sling" ) # Move to and u…" at bounding box center [469, 122] width 153 height 213
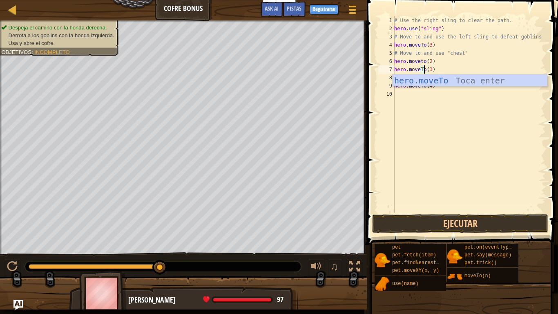
scroll to position [4, 2]
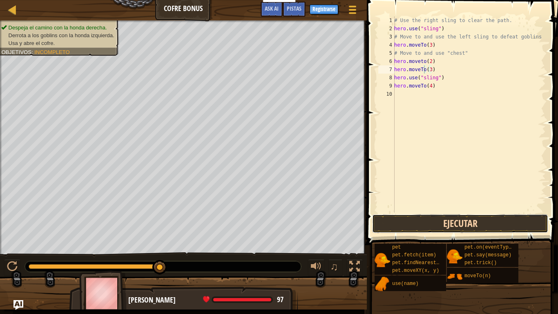
click at [487, 222] on button "Ejecutar" at bounding box center [460, 223] width 176 height 19
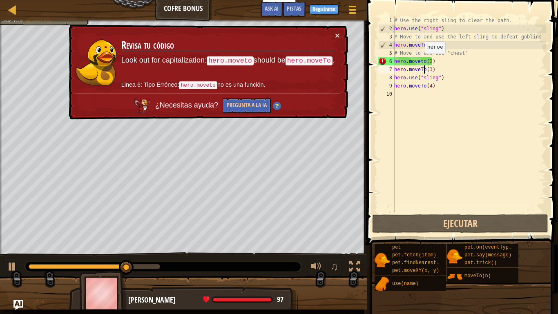
click at [421, 62] on div "# Use the right sling to clear the path. hero . use ( "sling" ) # Move to and u…" at bounding box center [469, 122] width 153 height 213
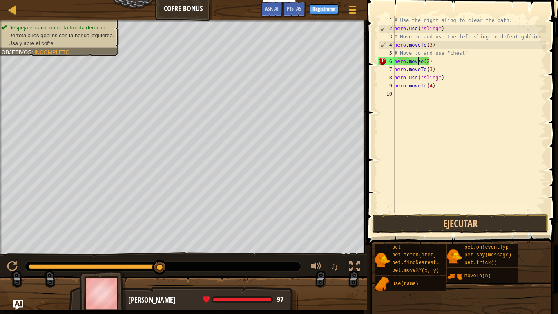
scroll to position [4, 2]
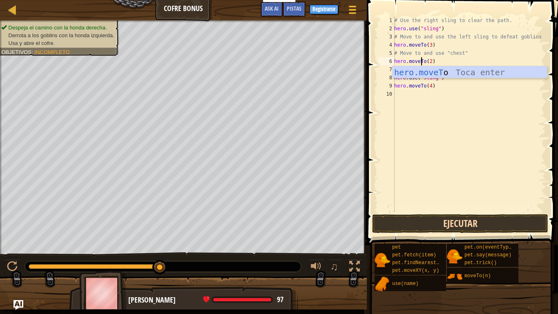
type textarea "hero.moveTo(2)"
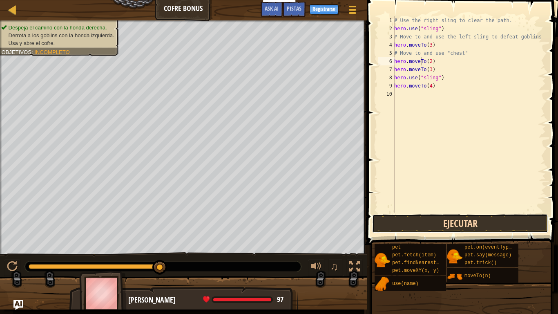
click at [471, 225] on button "Ejecutar" at bounding box center [460, 223] width 176 height 19
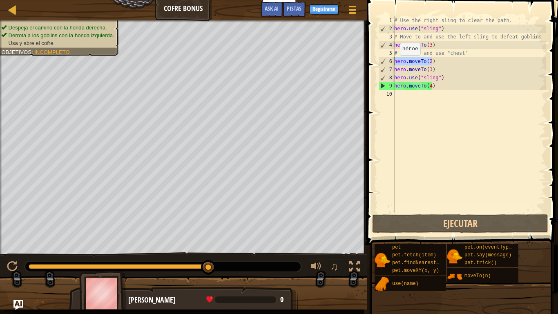
drag, startPoint x: 441, startPoint y: 62, endPoint x: 392, endPoint y: 63, distance: 48.3
click at [392, 63] on div "hero.moveTo(2) 1 2 3 4 5 6 7 8 9 10 # Use the right sling to clear the path. he…" at bounding box center [461, 114] width 169 height 196
click at [407, 98] on div "# Use the right sling to clear the path. hero . use ( "sling" ) # Move to and u…" at bounding box center [469, 122] width 153 height 213
paste textarea "hero.moveTo(2)"
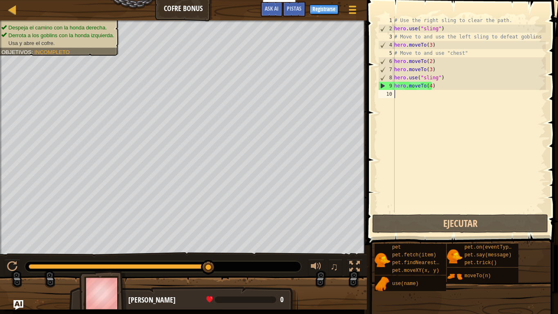
type textarea "hero.moveTo(2)"
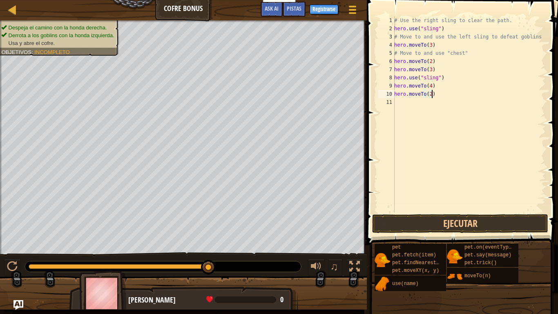
click at [440, 95] on div "# Use the right sling to clear the path. hero . use ( "sling" ) # Move to and u…" at bounding box center [469, 122] width 153 height 213
click at [429, 106] on div "# Use the right sling to clear the path. hero . use ( "sling" ) # Move to and u…" at bounding box center [469, 122] width 153 height 213
paste textarea "hero.moveTo(2)"
drag, startPoint x: 435, startPoint y: 86, endPoint x: 363, endPoint y: 51, distance: 79.2
click at [380, 84] on div "hero.moveTo(2) 1 2 3 4 5 6 7 8 9 10 11 12 # Use the right sling to clear the pa…" at bounding box center [461, 114] width 169 height 196
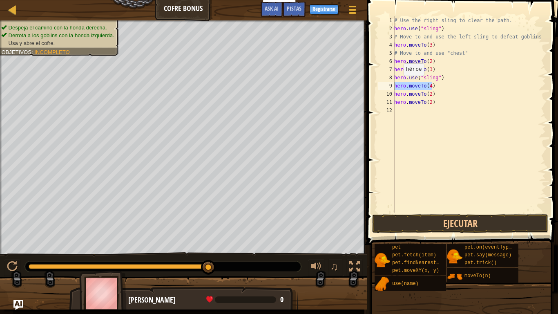
type textarea "hero.moveTo(4)"
click at [402, 102] on div "# Use the right sling to clear the path. hero . use ( "sling" ) # Move to and u…" at bounding box center [469, 122] width 153 height 213
type textarea "hero.moveTo(2)"
click at [406, 112] on div "# Use the right sling to clear the path. hero . use ( "sling" ) # Move to and u…" at bounding box center [469, 122] width 153 height 213
paste textarea "hero.moveTo(2)"
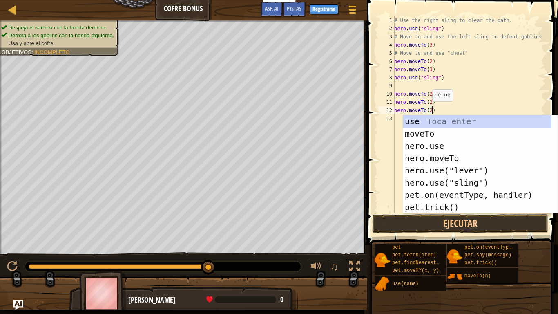
click at [428, 110] on div "# Use the right sling to clear the path. hero . use ( "sling" ) # Move to and u…" at bounding box center [469, 122] width 153 height 213
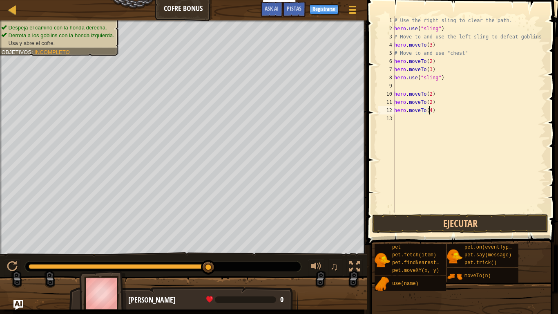
scroll to position [4, 2]
type textarea "hero.moveTo(4)"
click at [462, 216] on button "Ejecutar" at bounding box center [460, 223] width 176 height 19
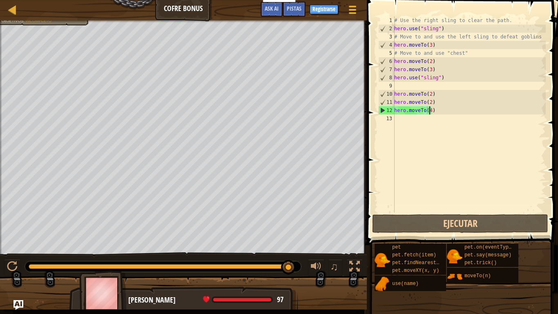
click at [435, 127] on div "# Use the right sling to clear the path. hero . use ( "sling" ) # Move to and u…" at bounding box center [469, 122] width 153 height 213
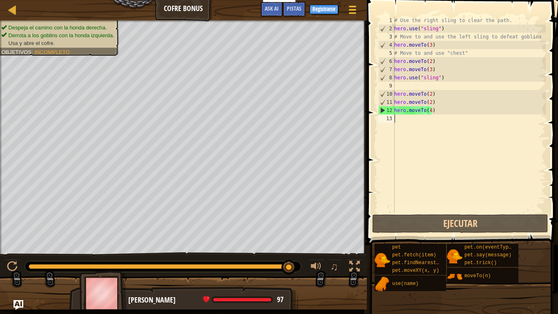
scroll to position [4, 0]
paste textarea "hero.moveTo(2)"
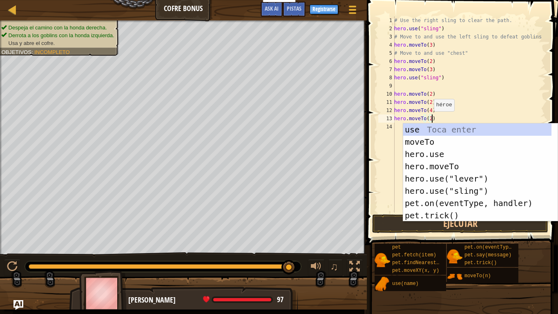
click at [429, 119] on div "# Use the right sling to clear the path. hero . use ( "sling" ) # Move to and u…" at bounding box center [469, 122] width 153 height 213
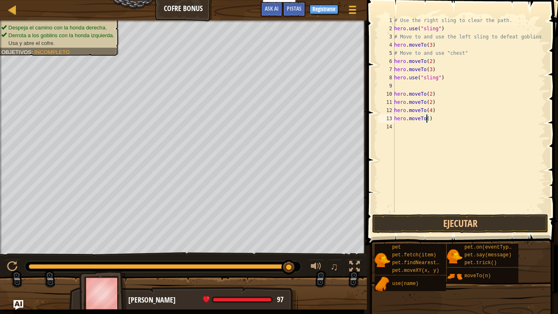
type textarea "hero.moveTo(6)"
click at [429, 131] on div "# Use the right sling to clear the path. hero . use ( "sling" ) # Move to and u…" at bounding box center [469, 122] width 153 height 213
click at [428, 121] on div "# Use the right sling to clear the path. hero . use ( "sling" ) # Move to and u…" at bounding box center [469, 122] width 153 height 213
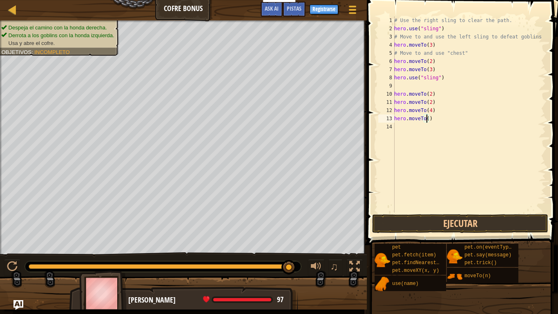
type textarea "hero.moveTo(5)"
click at [431, 128] on div "# Use the right sling to clear the path. hero . use ( "sling" ) # Move to and u…" at bounding box center [469, 122] width 153 height 213
paste textarea "hero.moveTo(2)"
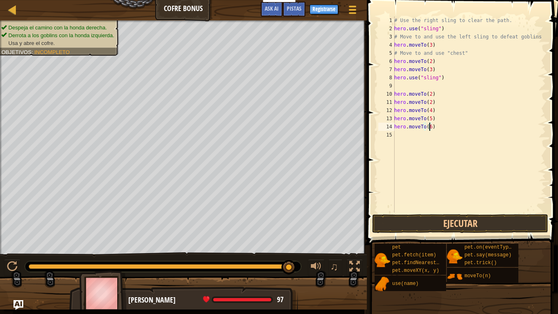
scroll to position [4, 2]
type textarea "hero.moveTo(6)"
click at [466, 221] on button "Ejecutar" at bounding box center [460, 223] width 176 height 19
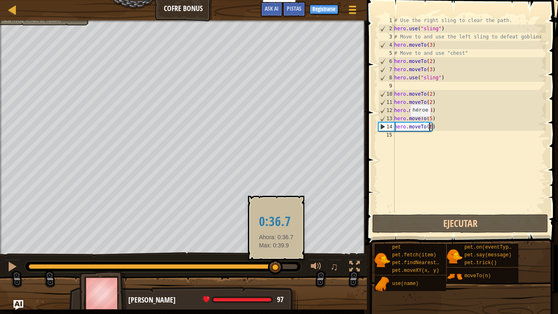
drag, startPoint x: 297, startPoint y: 265, endPoint x: 276, endPoint y: 267, distance: 20.5
click at [276, 244] on div at bounding box center [275, 267] width 15 height 15
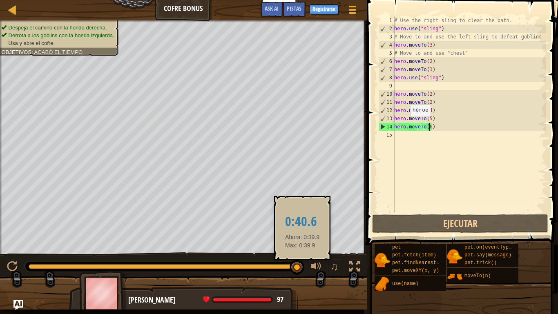
drag, startPoint x: 276, startPoint y: 267, endPoint x: 302, endPoint y: 260, distance: 26.7
click at [303, 244] on div at bounding box center [297, 267] width 15 height 15
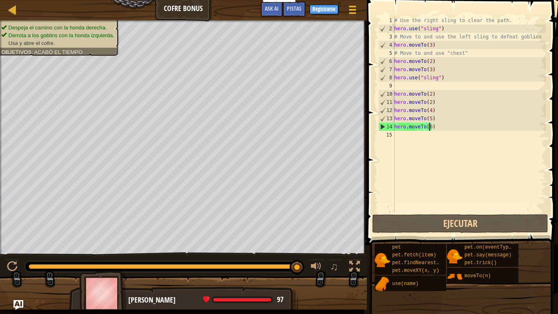
click at [440, 139] on div "# Use the right sling to clear the path. hero . use ( "sling" ) # Move to and u…" at bounding box center [469, 122] width 153 height 213
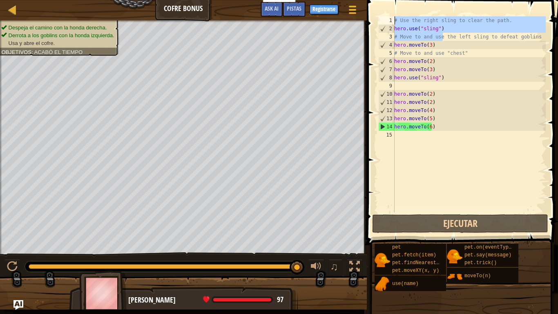
drag, startPoint x: 444, startPoint y: 33, endPoint x: 393, endPoint y: 22, distance: 51.7
click at [393, 22] on div "1 2 3 4 5 6 7 8 9 10 11 12 13 14 15 # Use the right sling to clear the path. he…" at bounding box center [461, 114] width 169 height 196
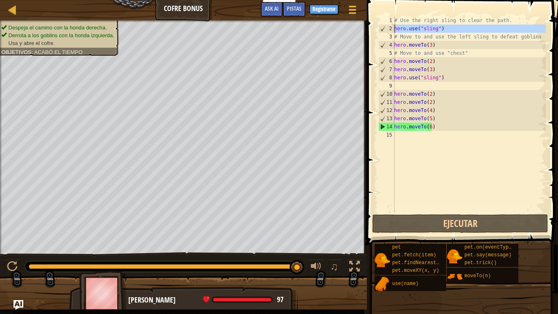
click at [394, 28] on div "2" at bounding box center [387, 29] width 16 height 8
type textarea "hero.use("sling")"
drag, startPoint x: 396, startPoint y: 28, endPoint x: 466, endPoint y: 26, distance: 70.0
click at [468, 27] on div "# Use the right sling to clear the path. hero . use ( "sling" ) # Move to and u…" at bounding box center [469, 122] width 153 height 213
click at [464, 27] on div "# Use the right sling to clear the path. hero . use ( "sling" ) # Move to and u…" at bounding box center [469, 114] width 153 height 196
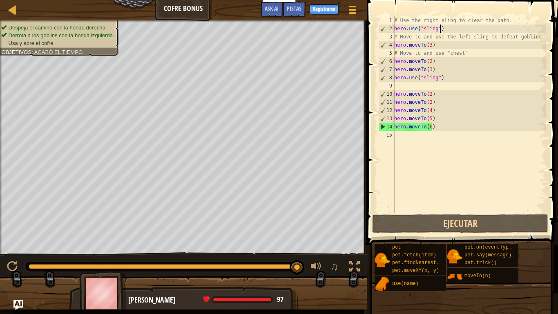
click at [446, 30] on div "# Use the right sling to clear the path. hero . use ( "sling" ) # Move to and u…" at bounding box center [469, 122] width 153 height 213
drag, startPoint x: 446, startPoint y: 30, endPoint x: 388, endPoint y: 29, distance: 57.2
click at [388, 29] on div "hero.use("sling") 1 2 3 4 5 6 7 8 9 10 11 12 13 14 15 # Use the right sling to …" at bounding box center [461, 114] width 169 height 196
click at [419, 137] on div "# Use the right sling to clear the path. hero . use ( "sling" ) # Move to and u…" at bounding box center [469, 122] width 153 height 213
paste textarea "hero.use("sling")"
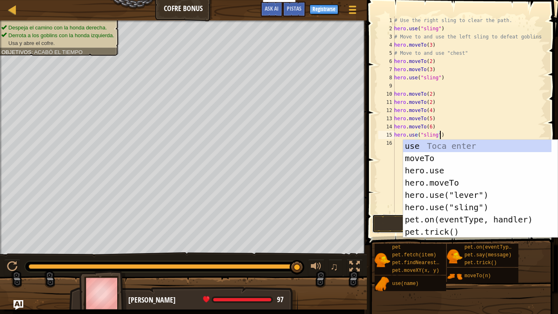
click at [383, 219] on button "Ejecutar" at bounding box center [460, 223] width 176 height 19
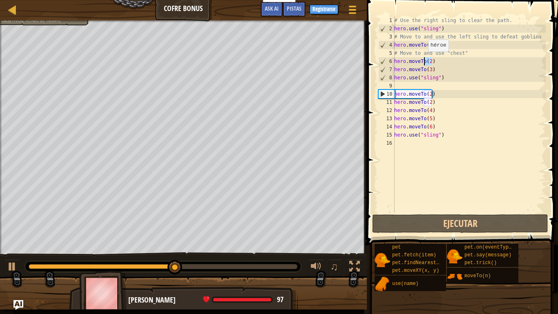
drag, startPoint x: 436, startPoint y: 64, endPoint x: 380, endPoint y: 60, distance: 56.2
click at [415, 60] on div "# Use the right sling to clear the path. hero . use ( "sling" ) # Move to and u…" at bounding box center [469, 122] width 153 height 213
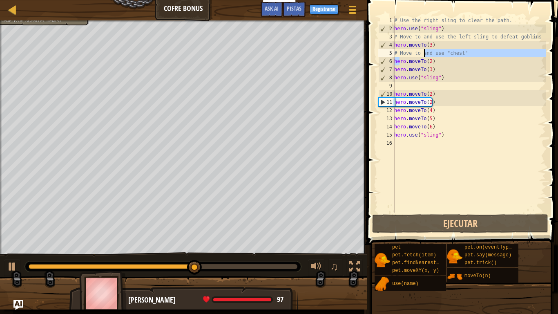
drag, startPoint x: 380, startPoint y: 60, endPoint x: 435, endPoint y: 57, distance: 55.7
click at [435, 57] on div "# Use the right sling to clear the path. hero . use ( "sling" ) # Move to and u…" at bounding box center [469, 122] width 153 height 213
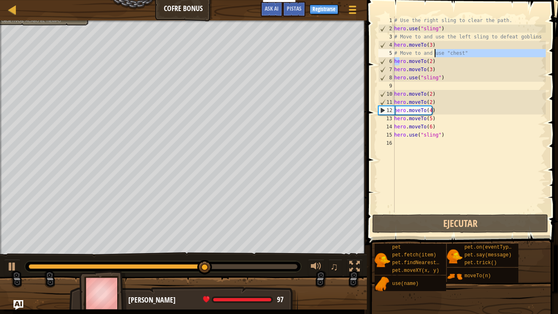
click at [436, 59] on div "# Use the right sling to clear the path. hero . use ( "sling" ) # Move to and u…" at bounding box center [469, 122] width 153 height 213
type textarea "hero.moveTo(2)"
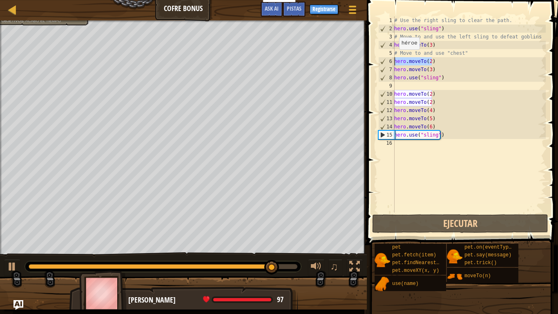
drag, startPoint x: 436, startPoint y: 61, endPoint x: 394, endPoint y: 61, distance: 42.5
click at [394, 61] on div "hero.moveTo(2) 1 2 3 4 5 6 7 8 9 10 11 12 13 14 15 16 # Use the right sling to …" at bounding box center [461, 114] width 169 height 196
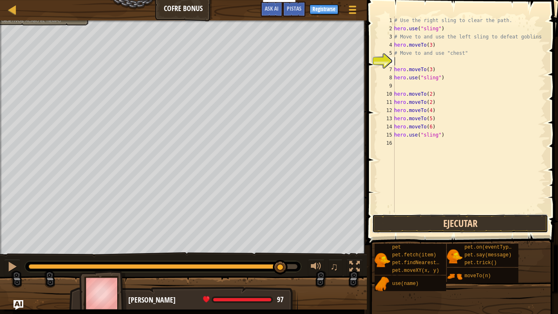
click at [496, 220] on button "Ejecutar" at bounding box center [460, 223] width 176 height 19
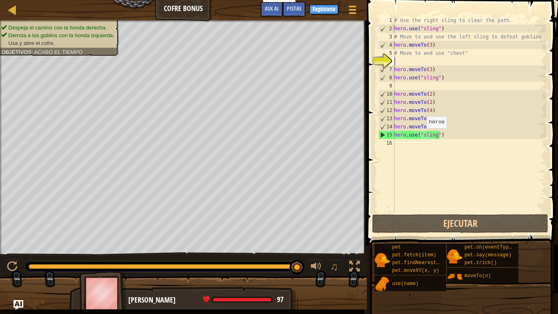
click at [422, 137] on div "# Use the right sling to clear the path. hero . use ( "sling" ) # Move to and u…" at bounding box center [469, 122] width 153 height 213
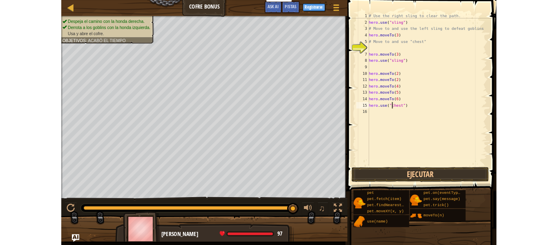
scroll to position [4, 1]
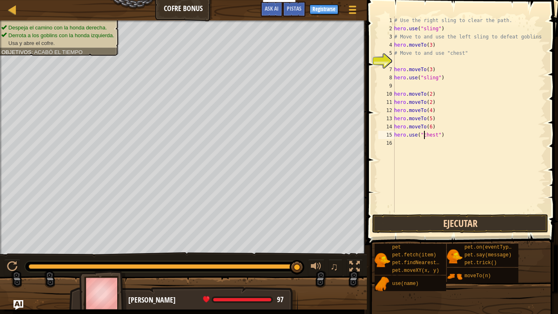
type textarea "hero.use("chest")"
click at [458, 225] on button "Ejecutar" at bounding box center [460, 223] width 176 height 19
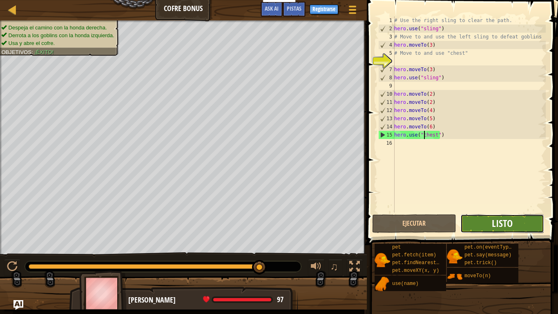
click at [511, 222] on span "Listo" at bounding box center [502, 223] width 21 height 13
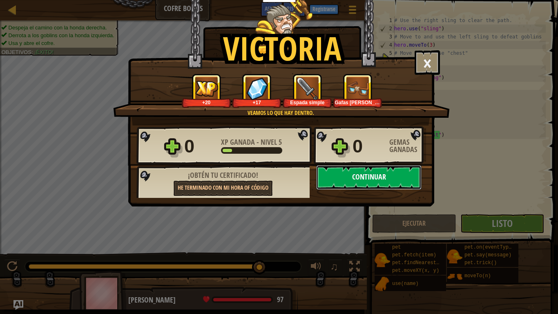
click at [389, 171] on button "Continuar" at bounding box center [368, 177] width 105 height 25
select select "es-419"
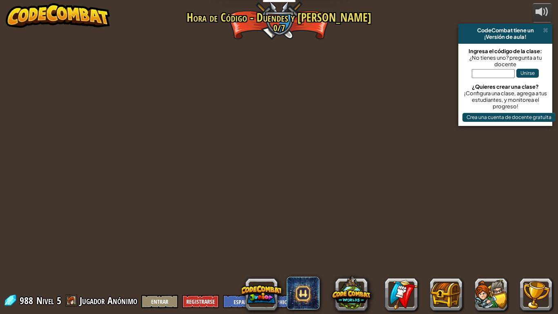
select select "es-419"
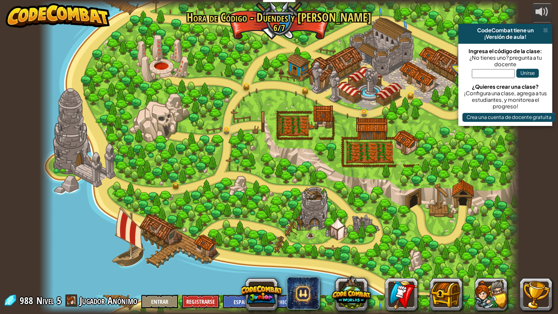
click at [549, 30] on div "CodeCombat tiene un" at bounding box center [505, 30] width 87 height 7
click at [545, 28] on span at bounding box center [545, 30] width 5 height 7
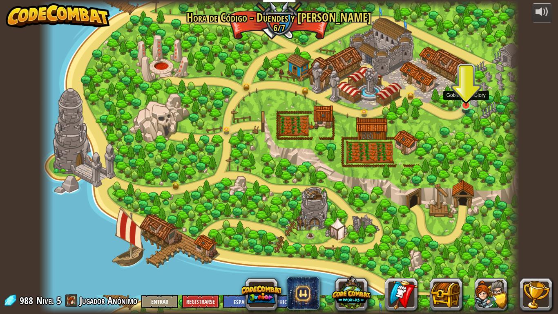
click at [467, 106] on img at bounding box center [466, 90] width 12 height 32
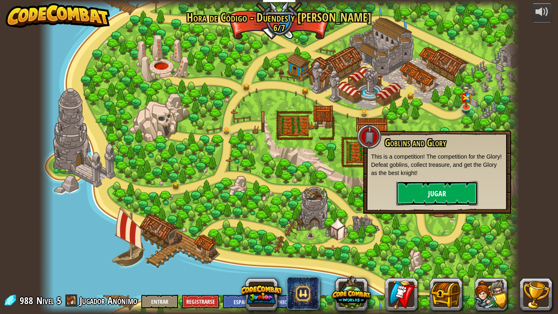
click at [449, 193] on button "Jugar" at bounding box center [438, 193] width 82 height 25
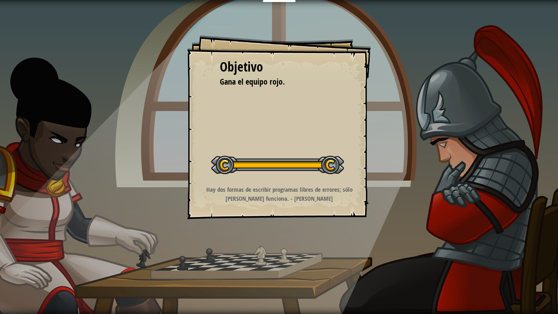
click at [334, 175] on div "Iniciar nivel" at bounding box center [277, 164] width 133 height 33
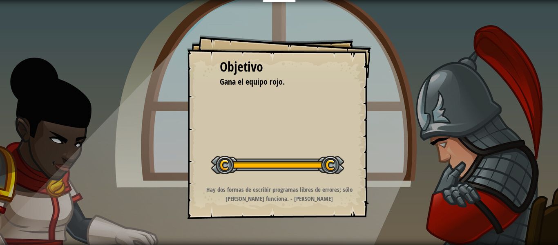
click at [426, 64] on div "Objetivo Gana el equipo rojo. Iniciar nivel Error cargando del servidor Necesit…" at bounding box center [279, 122] width 558 height 245
click at [429, 64] on div "Objetivo Gana el equipo rojo. Iniciar nivel Error cargando del servidor Necesit…" at bounding box center [279, 122] width 558 height 245
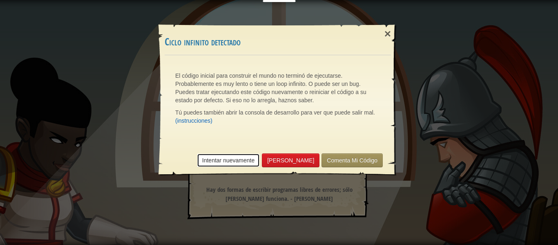
click at [234, 160] on link "Intentar nuevamente" at bounding box center [228, 160] width 63 height 14
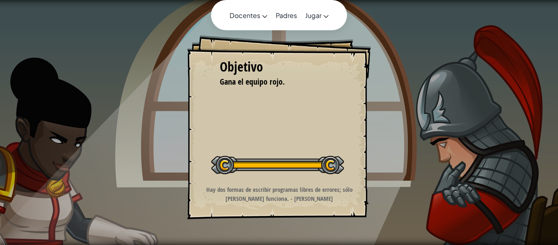
click at [287, 2] on nav "Docentes Crear Cuenta Gratis Soluciones para Escuelas y [GEOGRAPHIC_DATA] previ…" at bounding box center [279, 15] width 136 height 30
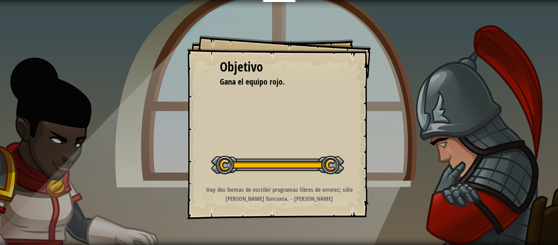
drag, startPoint x: 536, startPoint y: 137, endPoint x: 533, endPoint y: 142, distance: 6.1
click at [537, 139] on div "Objetivo Gana el equipo rojo. Iniciar nivel Error cargando del servidor Necesit…" at bounding box center [279, 122] width 558 height 245
click at [520, 144] on div "Objetivo Gana el equipo rojo. Iniciar nivel Error cargando del servidor Necesit…" at bounding box center [279, 122] width 558 height 245
click at [519, 144] on div "Objetivo Gana el equipo rojo. Iniciar nivel Error cargando del servidor Necesit…" at bounding box center [279, 122] width 558 height 245
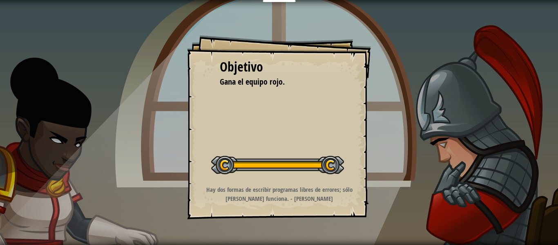
click at [519, 144] on div "Objetivo Gana el equipo rojo. Iniciar nivel Error cargando del servidor Necesit…" at bounding box center [279, 122] width 558 height 245
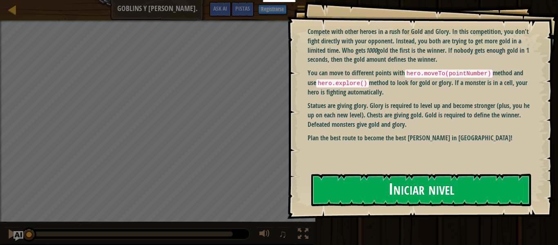
click at [433, 191] on button "Iniciar nivel" at bounding box center [422, 190] width 220 height 32
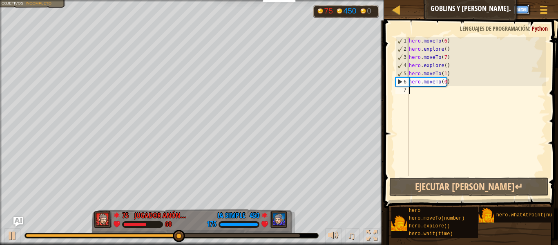
click at [511, 6] on button "Registrarse" at bounding box center [515, 9] width 29 height 10
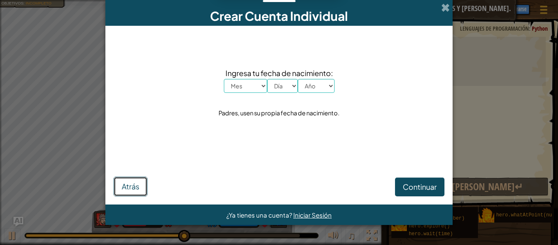
click at [140, 186] on button "Atrás" at bounding box center [131, 187] width 34 height 20
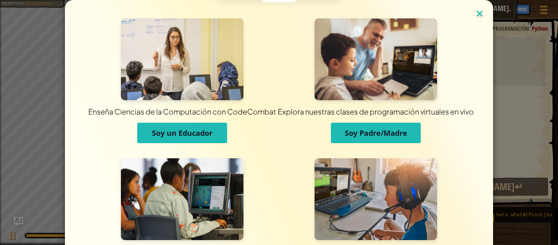
click at [475, 14] on img at bounding box center [480, 14] width 11 height 12
